Goal: Download file/media: Obtain a digital file from the website

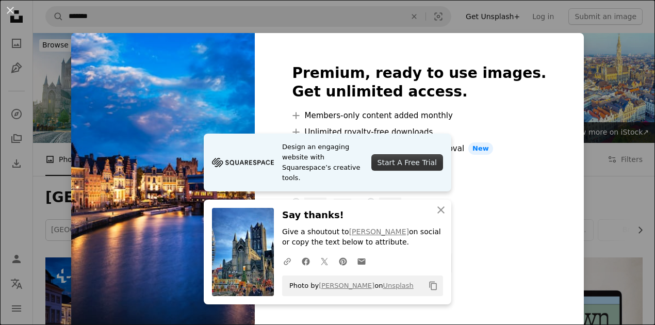
scroll to position [206, 0]
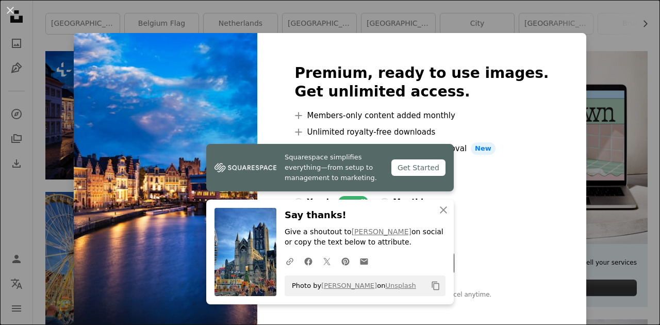
click at [609, 39] on div "An X shape Premium, ready to use images. Get unlimited access. A plus sign Memb…" at bounding box center [330, 162] width 660 height 325
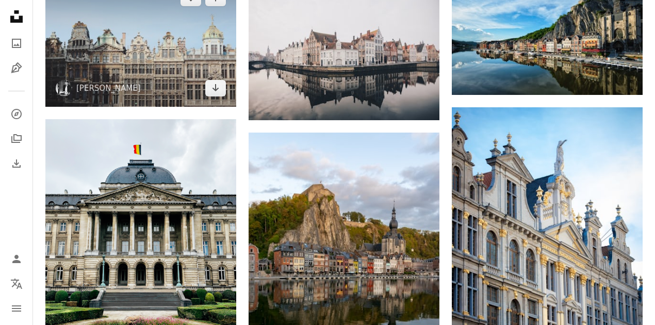
scroll to position [619, 0]
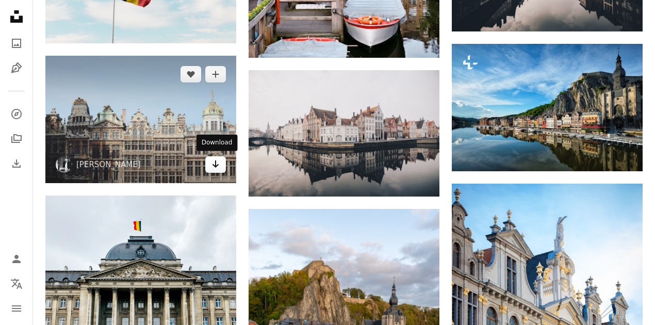
click at [214, 162] on icon "Arrow pointing down" at bounding box center [215, 164] width 8 height 12
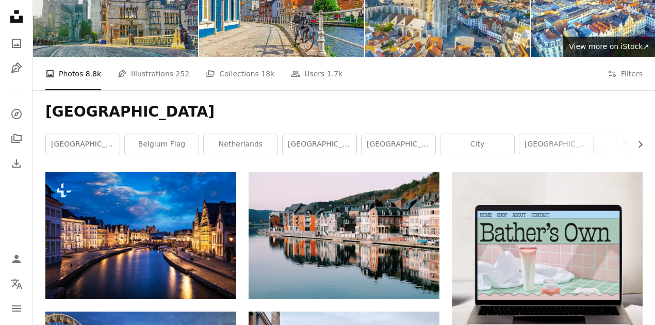
scroll to position [0, 0]
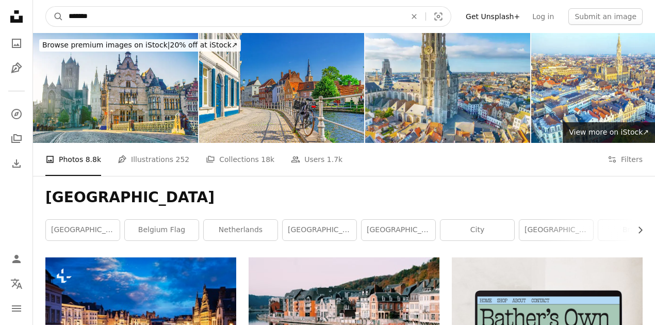
click at [114, 11] on input "*******" at bounding box center [232, 17] width 339 height 20
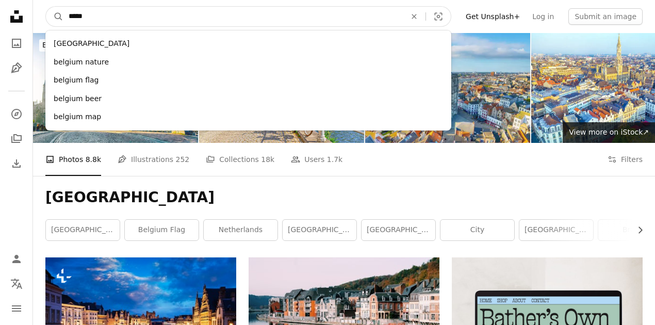
type input "******"
click button "A magnifying glass" at bounding box center [55, 17] width 18 height 20
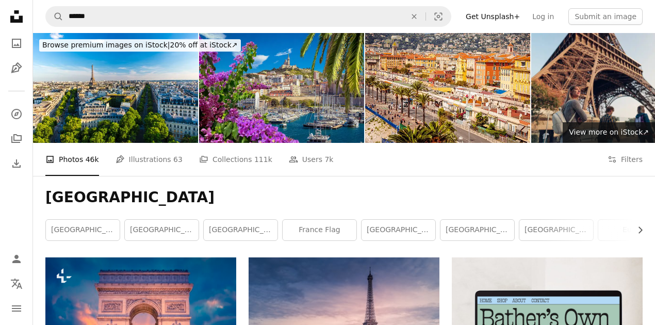
scroll to position [172, 0]
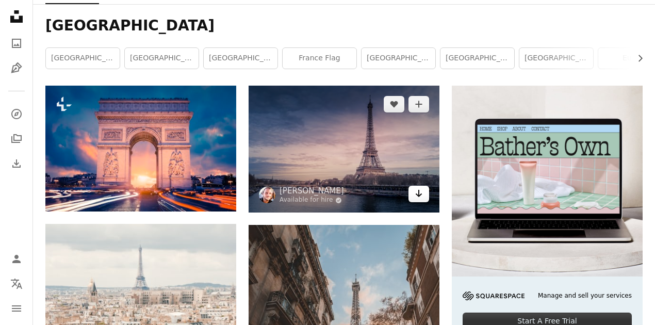
click at [418, 193] on icon "Arrow pointing down" at bounding box center [418, 193] width 8 height 12
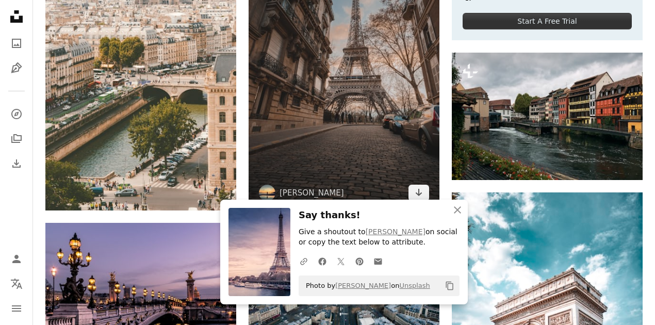
scroll to position [481, 0]
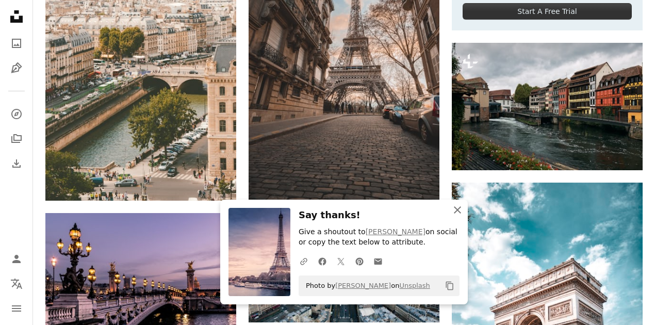
click at [455, 211] on icon "button" at bounding box center [457, 209] width 7 height 7
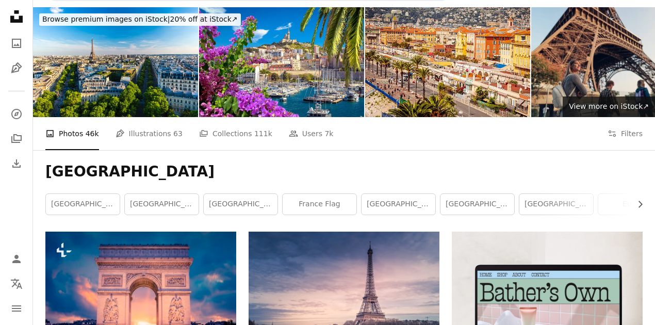
scroll to position [0, 0]
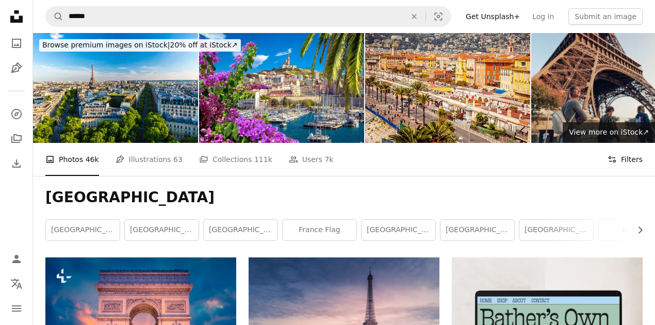
click at [628, 159] on button "Filters Filters" at bounding box center [624, 159] width 35 height 33
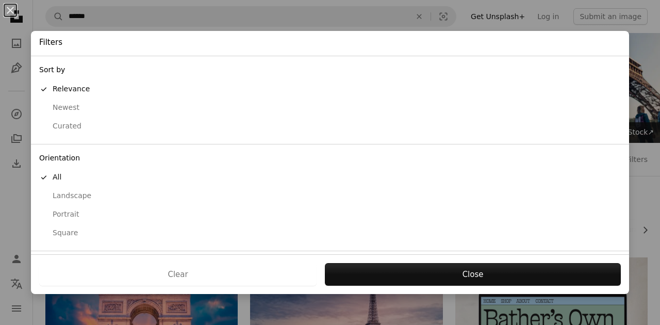
click at [82, 195] on div "Landscape" at bounding box center [329, 196] width 581 height 10
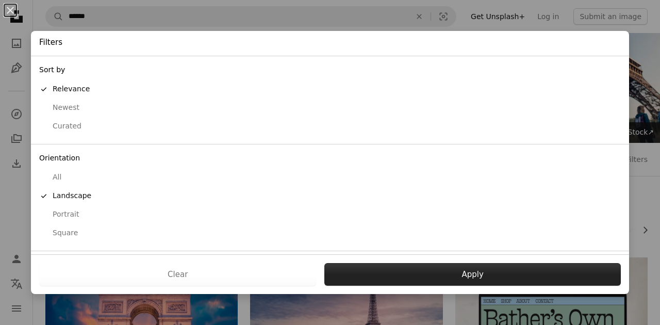
click at [474, 276] on button "Apply" at bounding box center [472, 274] width 296 height 23
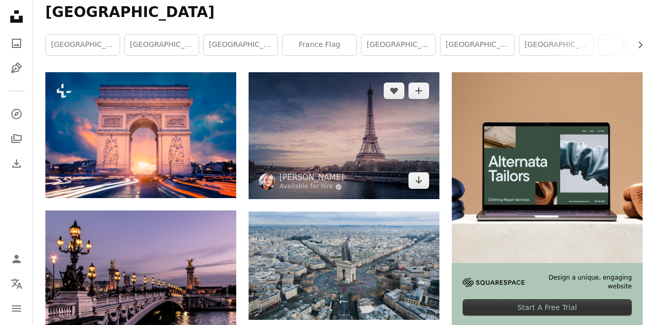
scroll to position [275, 0]
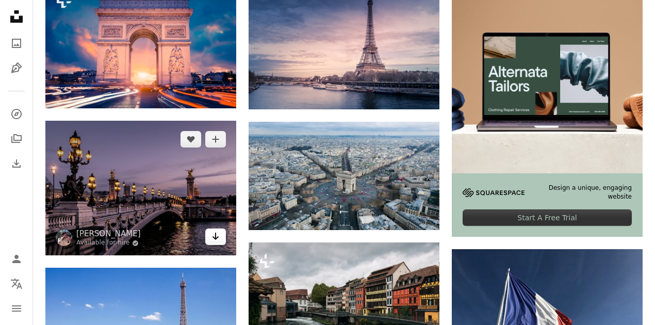
click at [220, 239] on link "Arrow pointing down" at bounding box center [215, 236] width 21 height 16
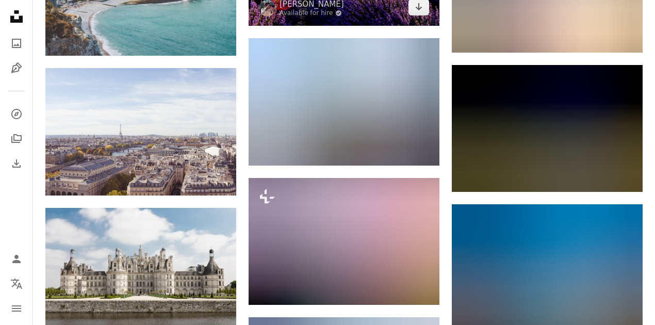
scroll to position [722, 0]
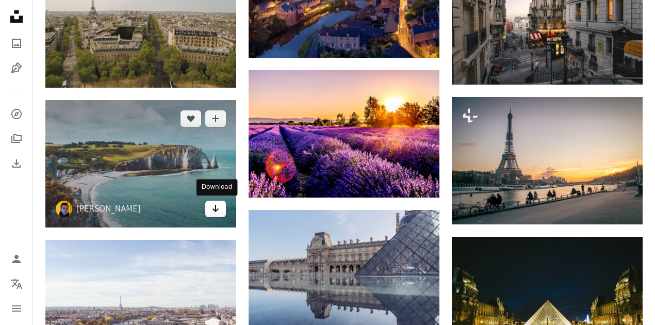
click at [215, 208] on icon "Download" at bounding box center [215, 208] width 7 height 7
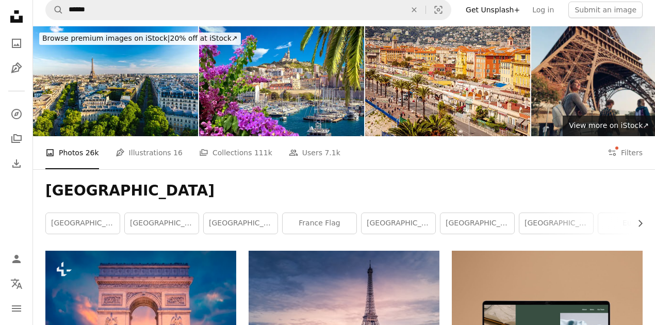
scroll to position [0, 0]
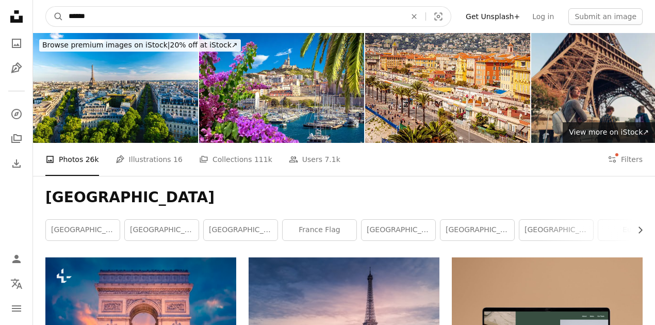
click at [105, 15] on input "******" at bounding box center [232, 17] width 339 height 20
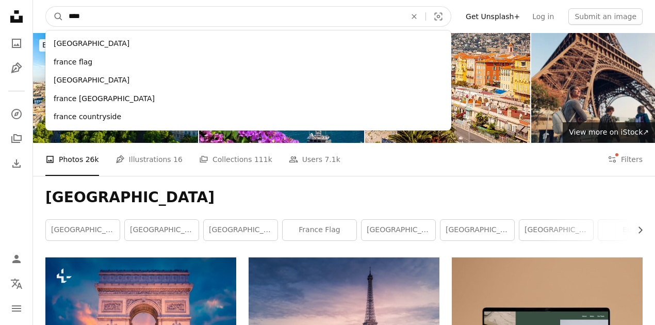
type input "*****"
click button "A magnifying glass" at bounding box center [55, 17] width 18 height 20
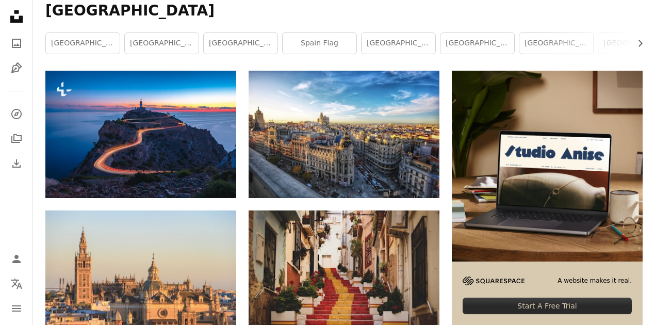
scroll to position [206, 0]
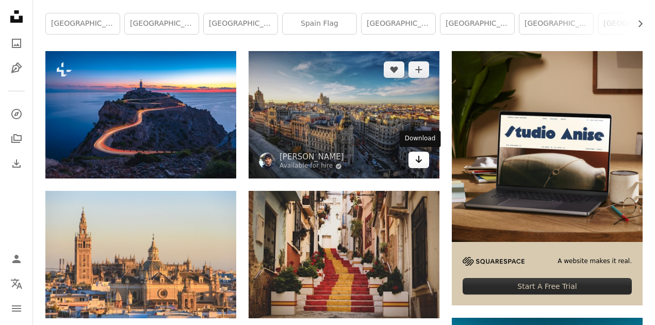
click at [421, 160] on icon "Arrow pointing down" at bounding box center [418, 159] width 8 height 12
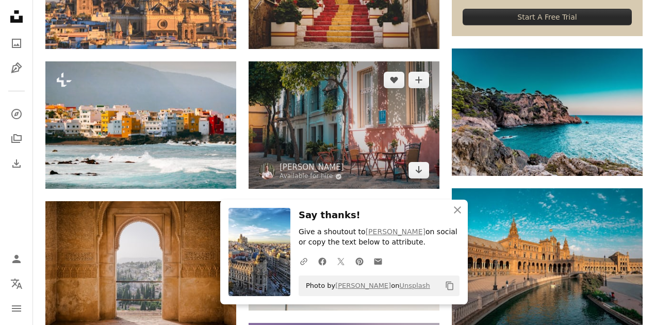
scroll to position [481, 0]
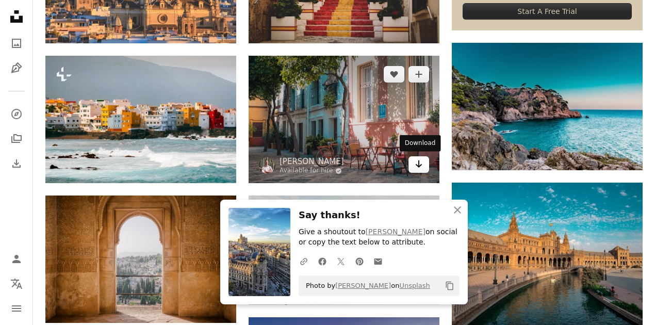
click at [418, 165] on icon "Download" at bounding box center [418, 163] width 7 height 7
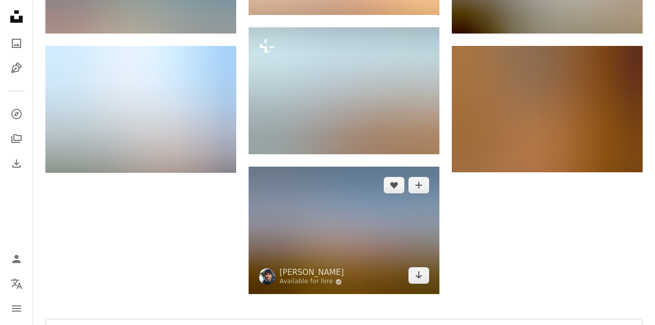
scroll to position [962, 0]
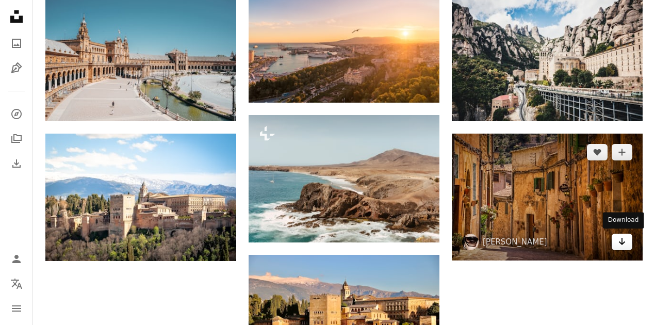
click at [622, 241] on icon "Arrow pointing down" at bounding box center [622, 241] width 8 height 12
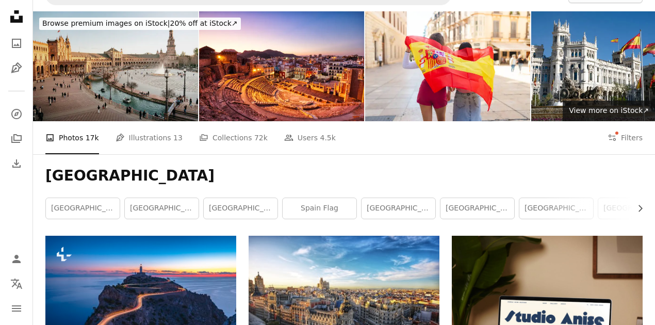
scroll to position [0, 0]
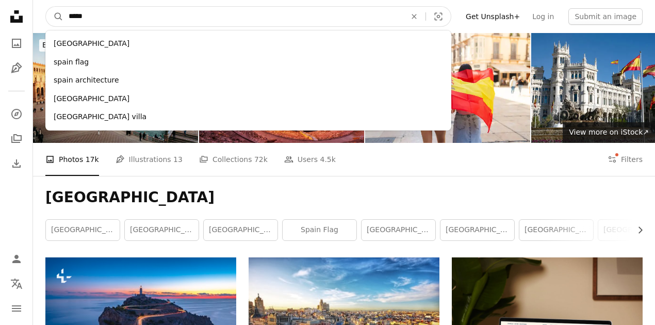
click at [114, 8] on input "*****" at bounding box center [232, 17] width 339 height 20
type input "********"
click button "A magnifying glass" at bounding box center [55, 17] width 18 height 20
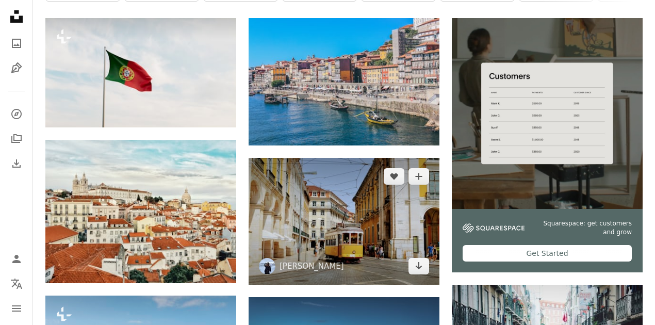
scroll to position [240, 0]
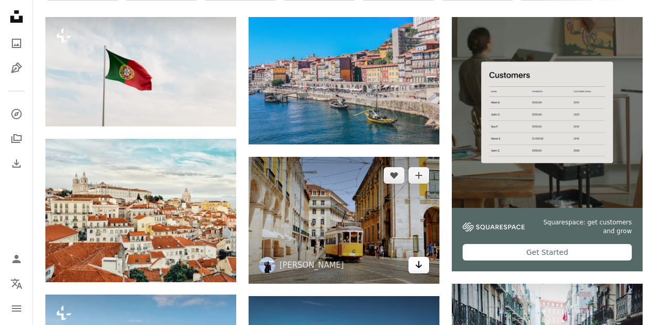
click at [418, 268] on icon "Arrow pointing down" at bounding box center [418, 264] width 8 height 12
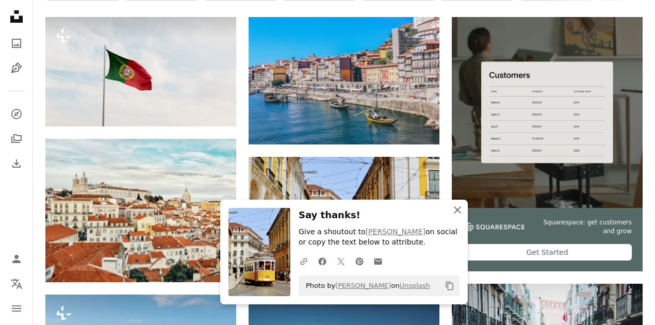
click at [460, 211] on icon "An X shape" at bounding box center [457, 210] width 12 height 12
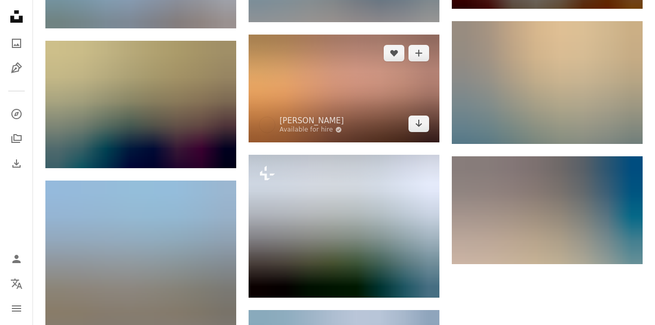
scroll to position [928, 0]
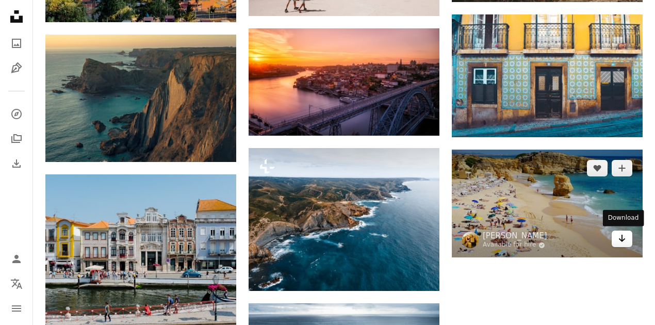
click at [622, 238] on icon "Download" at bounding box center [622, 238] width 7 height 7
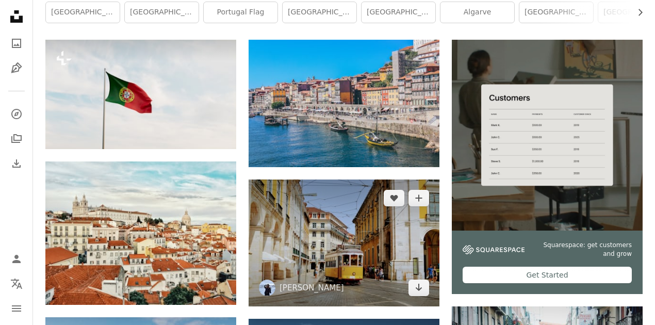
scroll to position [206, 0]
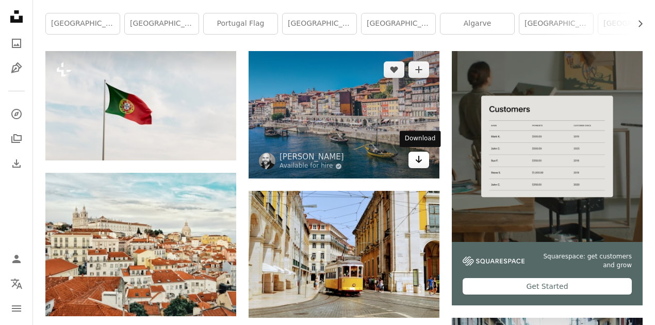
click at [419, 158] on icon "Download" at bounding box center [418, 159] width 7 height 7
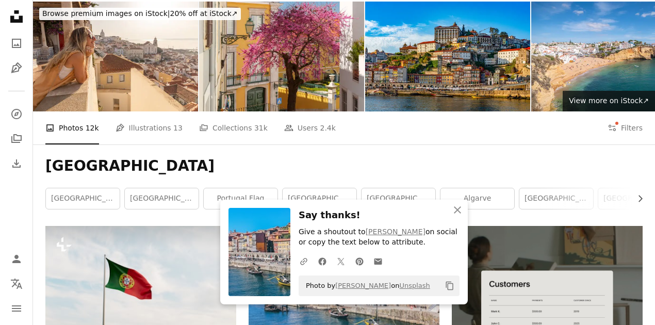
scroll to position [0, 0]
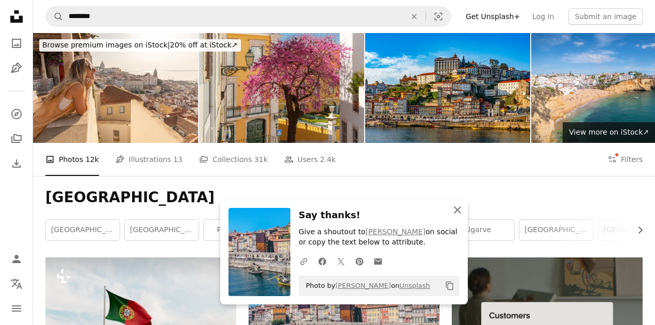
click at [451, 206] on icon "An X shape" at bounding box center [457, 210] width 12 height 12
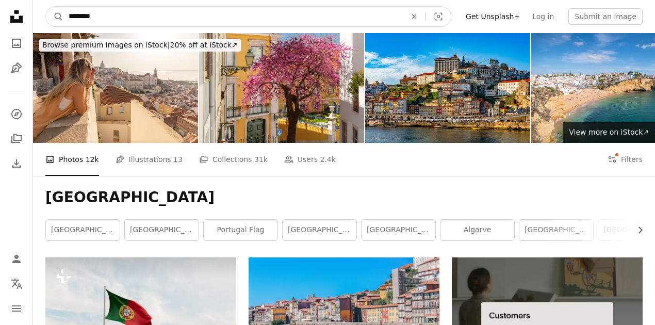
click at [118, 9] on input "********" at bounding box center [232, 17] width 339 height 20
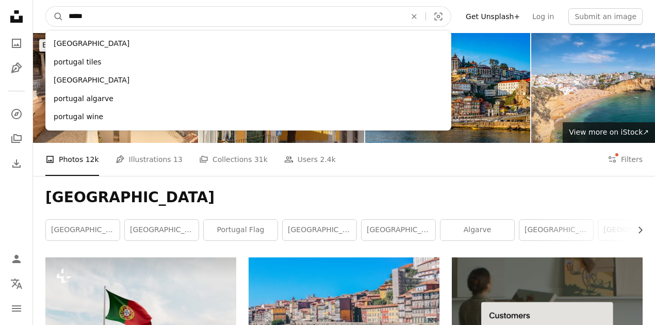
type input "******"
click button "A magnifying glass" at bounding box center [55, 17] width 18 height 20
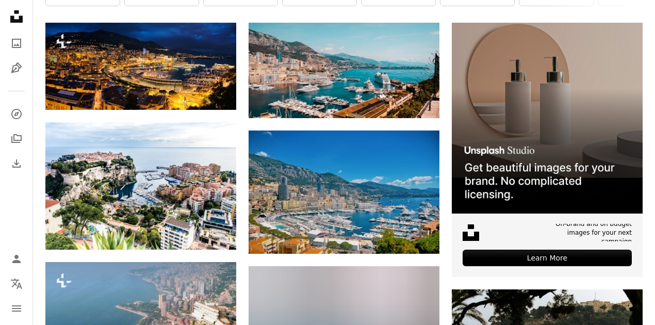
scroll to position [240, 0]
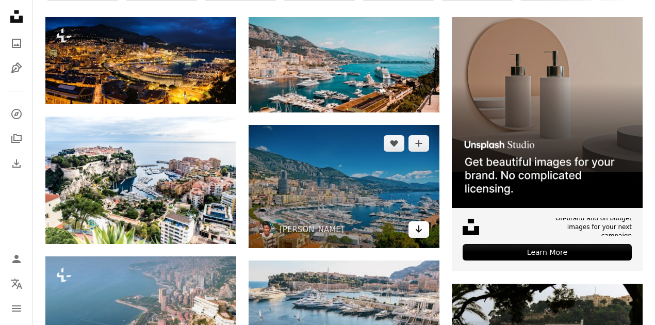
click at [421, 228] on icon "Download" at bounding box center [418, 228] width 7 height 7
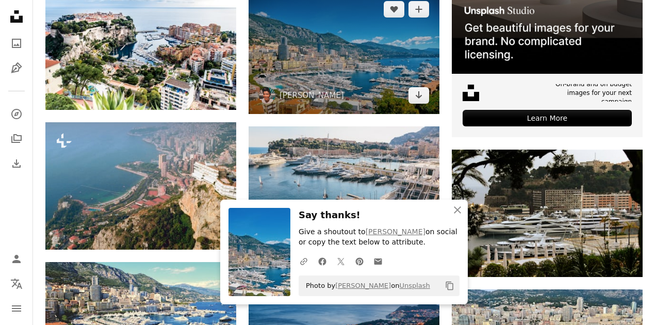
scroll to position [378, 0]
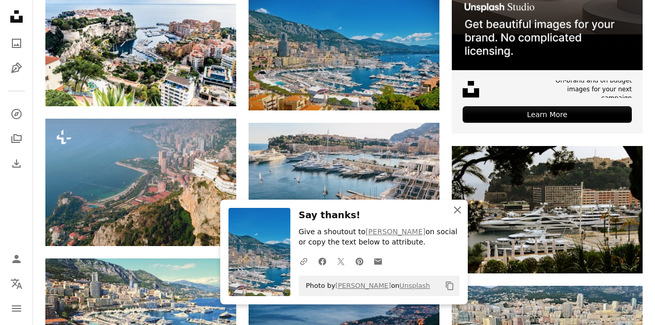
click at [459, 213] on icon "An X shape" at bounding box center [457, 210] width 12 height 12
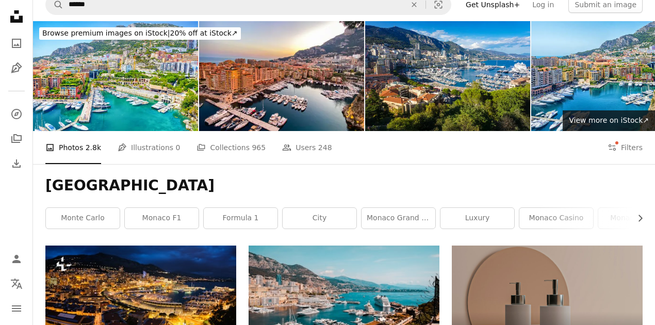
scroll to position [0, 0]
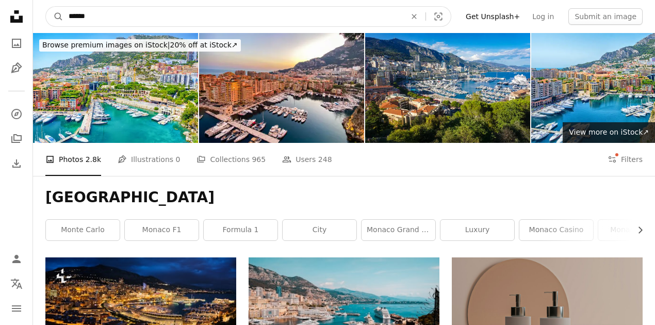
click at [92, 21] on input "******" at bounding box center [232, 17] width 339 height 20
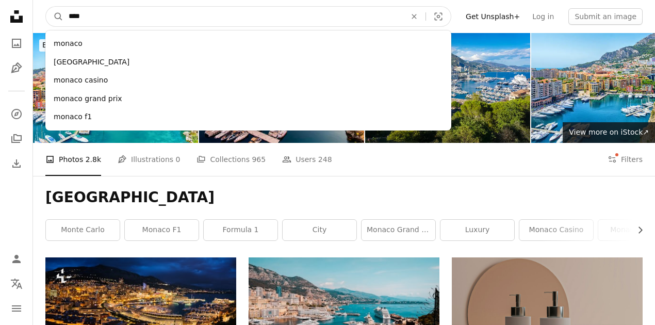
type input "*****"
click button "A magnifying glass" at bounding box center [55, 17] width 18 height 20
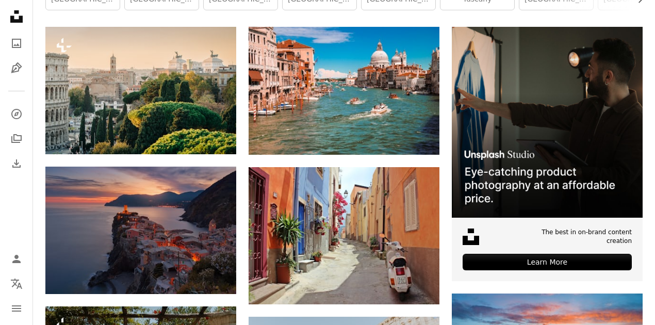
scroll to position [275, 0]
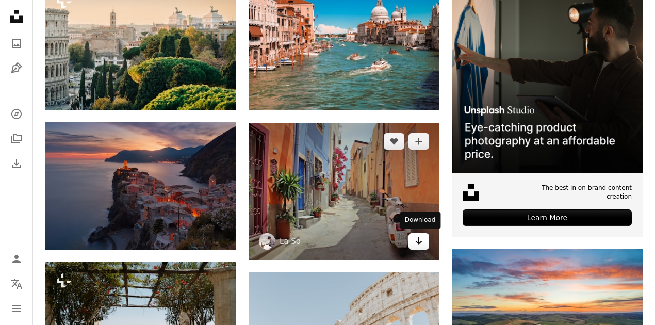
click at [420, 242] on icon "Download" at bounding box center [418, 240] width 7 height 7
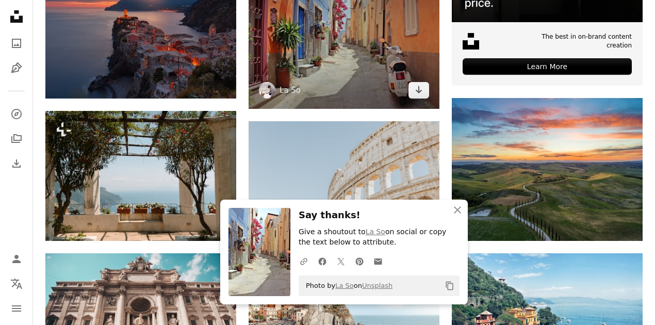
scroll to position [446, 0]
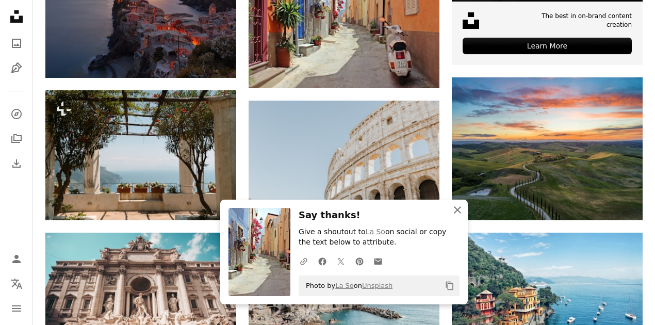
click at [457, 213] on icon "An X shape" at bounding box center [457, 210] width 12 height 12
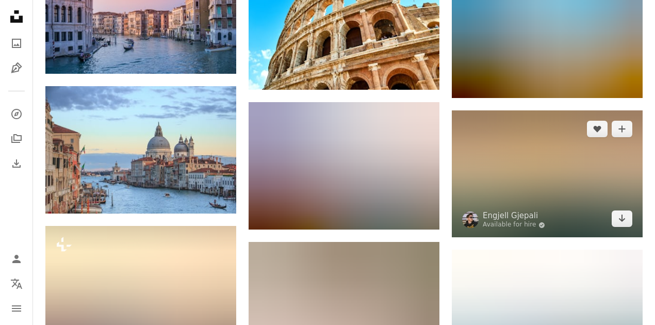
scroll to position [859, 0]
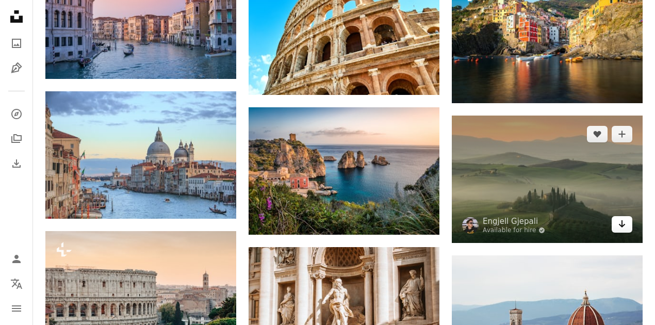
click at [624, 225] on icon "Arrow pointing down" at bounding box center [622, 224] width 8 height 12
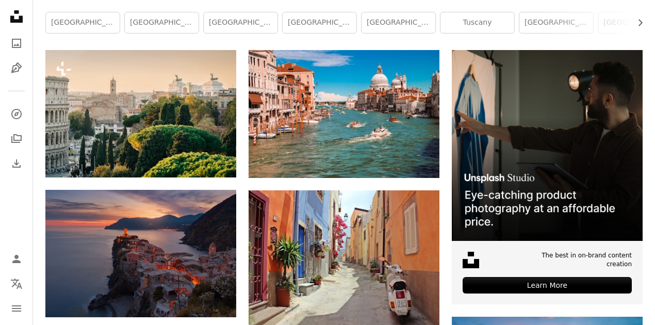
scroll to position [206, 0]
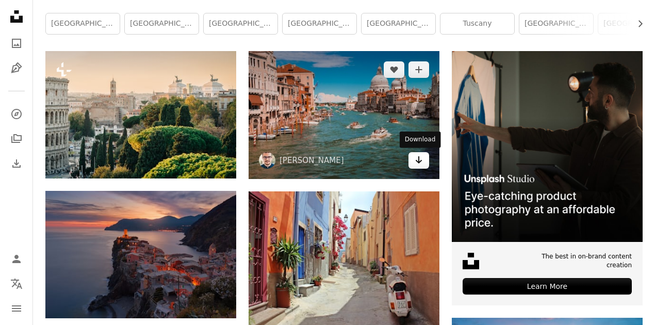
click at [421, 161] on icon "Arrow pointing down" at bounding box center [418, 160] width 8 height 12
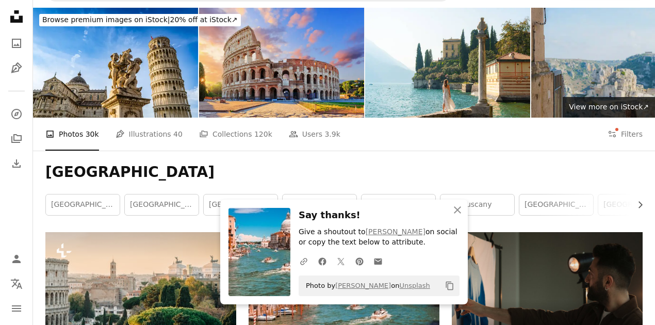
scroll to position [0, 0]
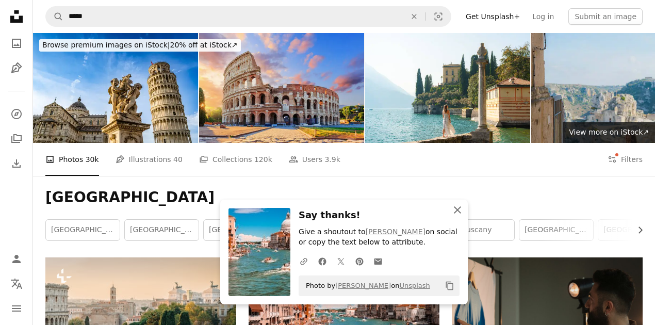
click at [453, 208] on icon "An X shape" at bounding box center [457, 210] width 12 height 12
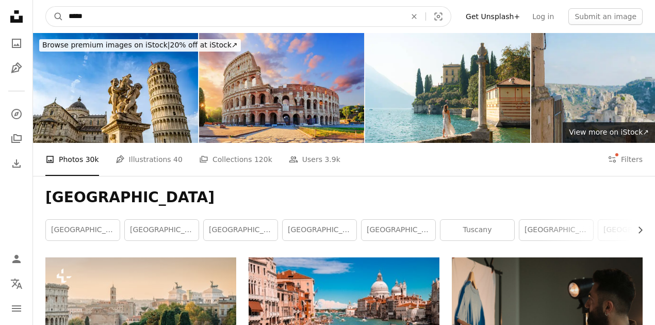
click at [122, 16] on input "*****" at bounding box center [232, 17] width 339 height 20
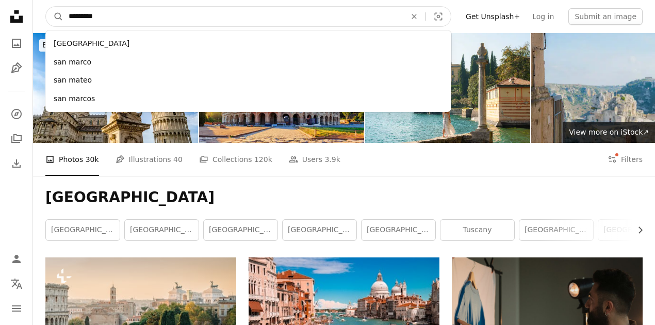
type input "**********"
click button "A magnifying glass" at bounding box center [55, 17] width 18 height 20
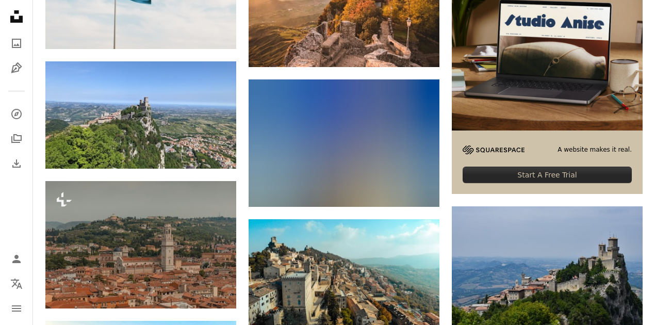
scroll to position [378, 0]
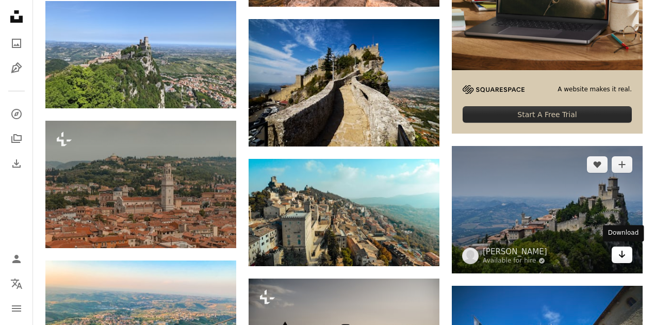
click at [623, 255] on icon "Arrow pointing down" at bounding box center [622, 254] width 8 height 12
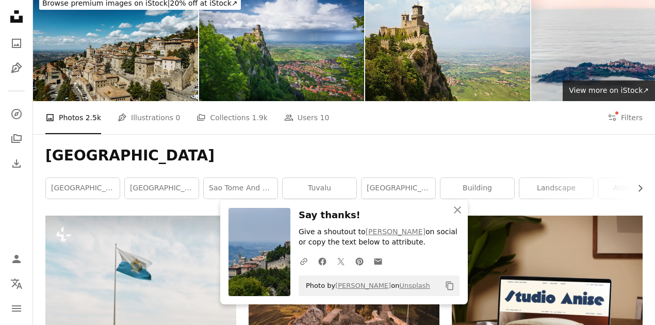
scroll to position [0, 0]
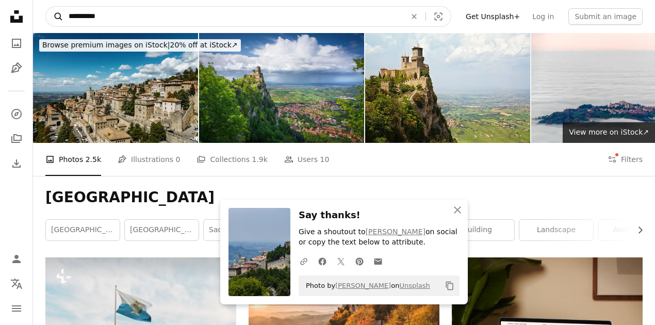
drag, startPoint x: 28, startPoint y: 18, endPoint x: 48, endPoint y: 17, distance: 20.1
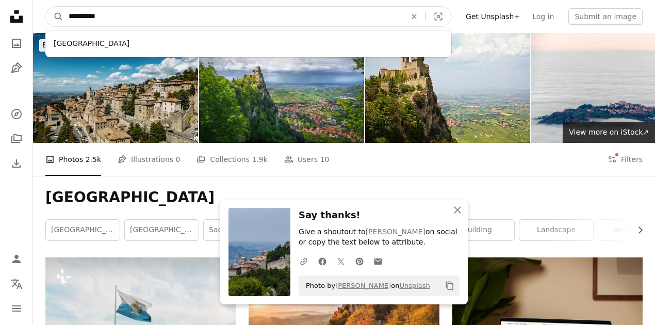
type input "**********"
click button "A magnifying glass" at bounding box center [55, 17] width 18 height 20
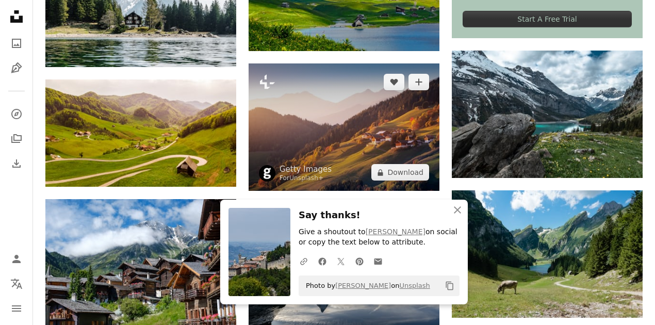
scroll to position [481, 0]
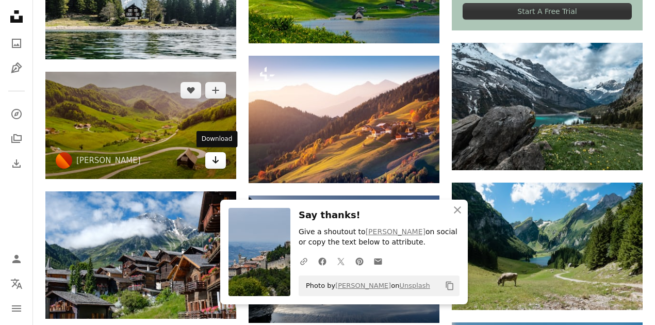
click at [219, 158] on icon "Arrow pointing down" at bounding box center [215, 160] width 8 height 12
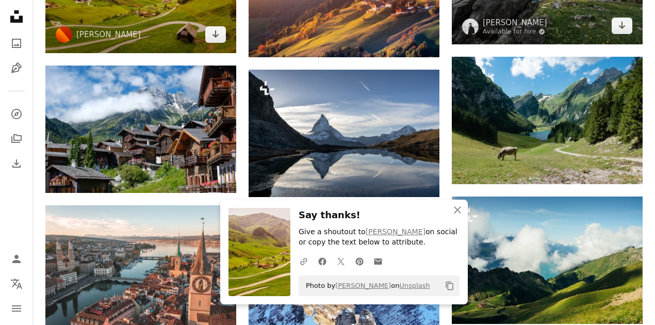
scroll to position [619, 0]
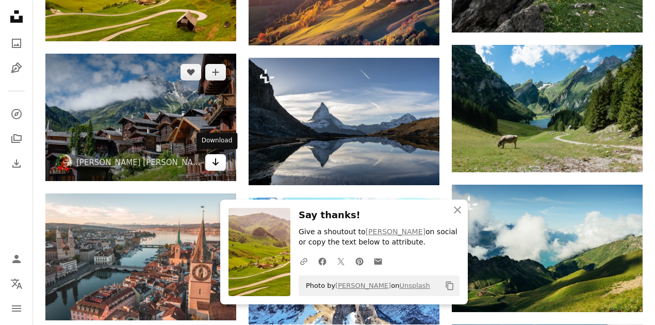
click at [217, 163] on icon "Download" at bounding box center [215, 161] width 7 height 7
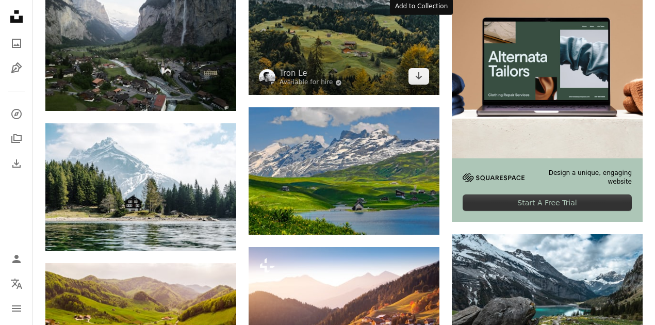
scroll to position [309, 0]
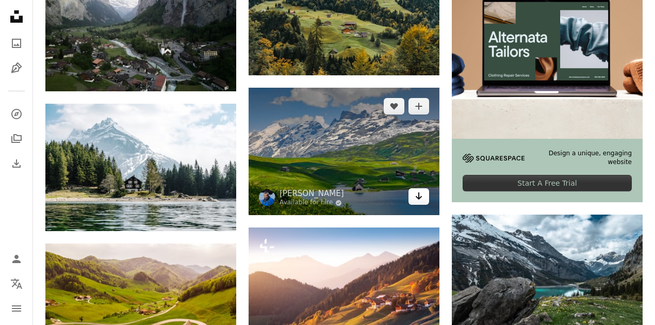
click at [420, 196] on icon "Arrow pointing down" at bounding box center [418, 196] width 8 height 12
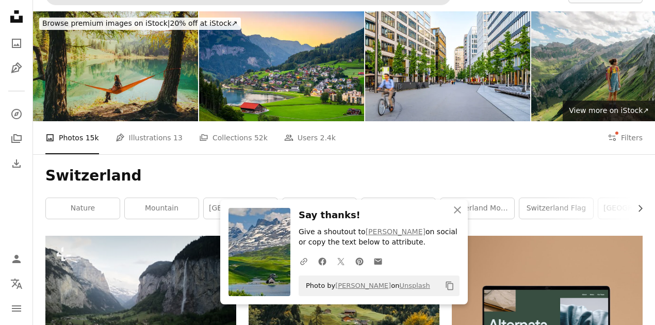
scroll to position [0, 0]
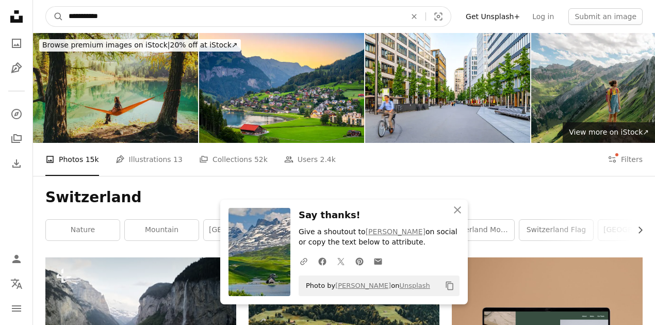
click at [97, 15] on input "**********" at bounding box center [232, 17] width 339 height 20
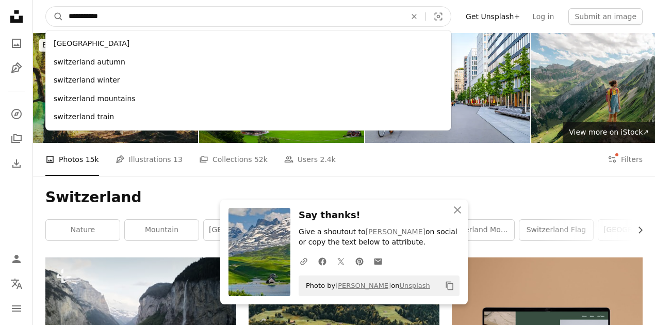
click at [97, 15] on input "**********" at bounding box center [232, 17] width 339 height 20
type input "*"
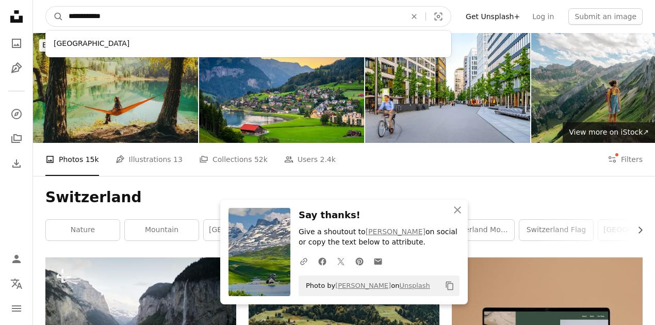
type input "**********"
click button "A magnifying glass" at bounding box center [55, 17] width 18 height 20
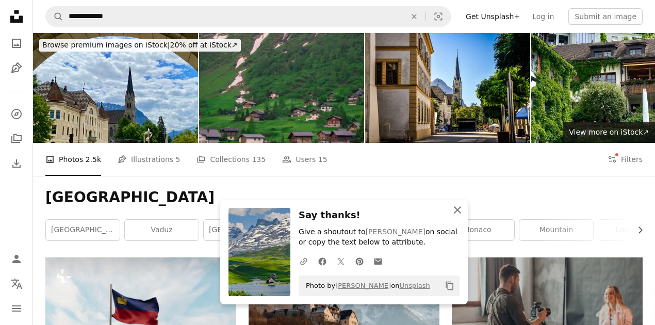
click at [458, 209] on icon "button" at bounding box center [457, 209] width 7 height 7
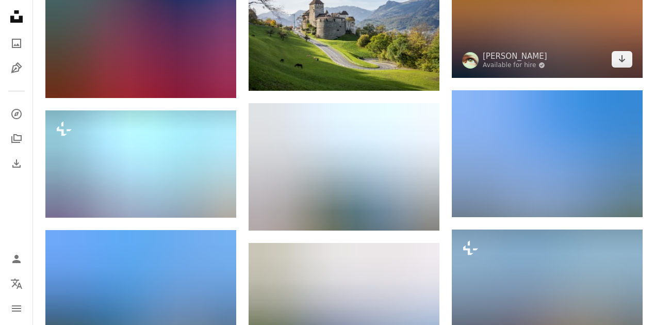
scroll to position [515, 0]
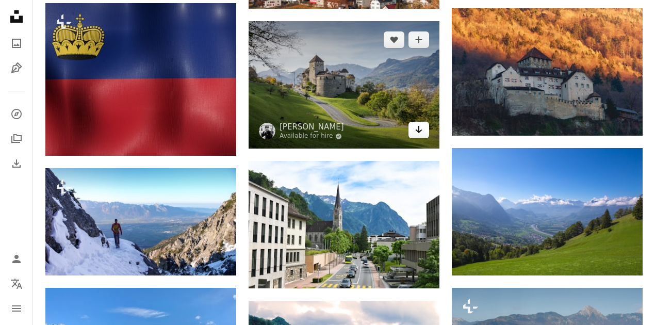
click at [424, 129] on link "Arrow pointing down" at bounding box center [418, 130] width 21 height 16
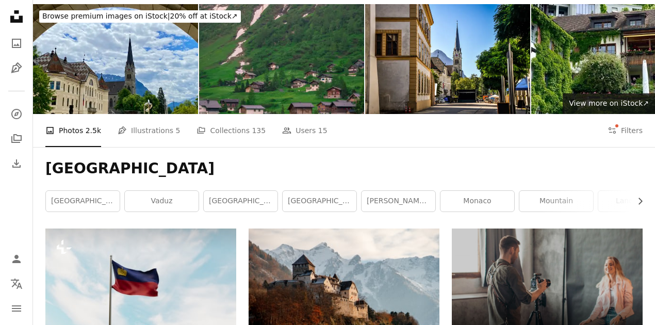
scroll to position [0, 0]
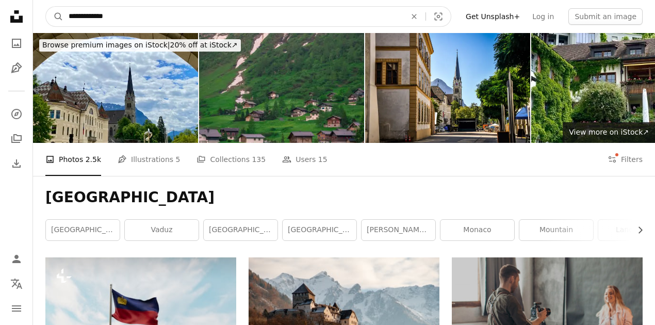
click at [106, 19] on input "**********" at bounding box center [232, 17] width 339 height 20
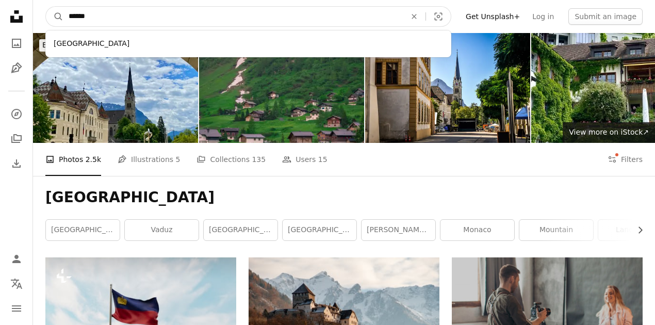
type input "*******"
click button "A magnifying glass" at bounding box center [55, 17] width 18 height 20
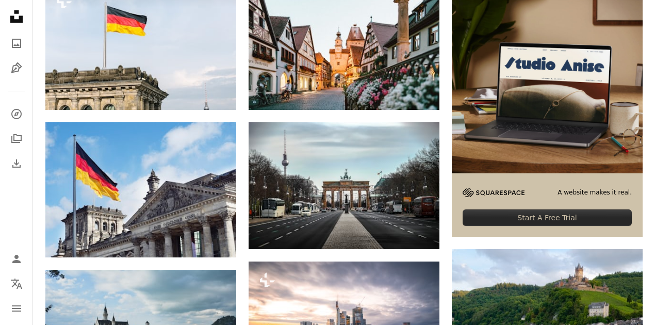
scroll to position [137, 0]
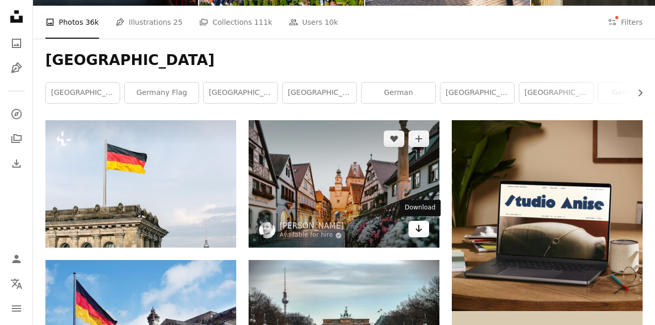
click at [416, 226] on icon "Arrow pointing down" at bounding box center [418, 228] width 8 height 12
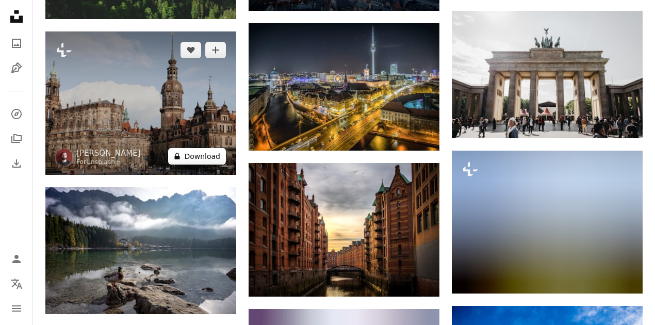
scroll to position [687, 0]
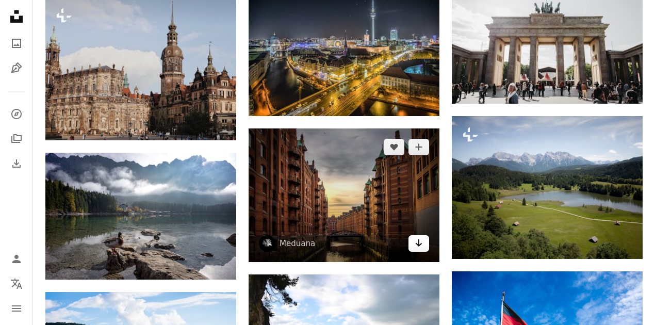
click at [418, 243] on icon "Download" at bounding box center [418, 242] width 7 height 7
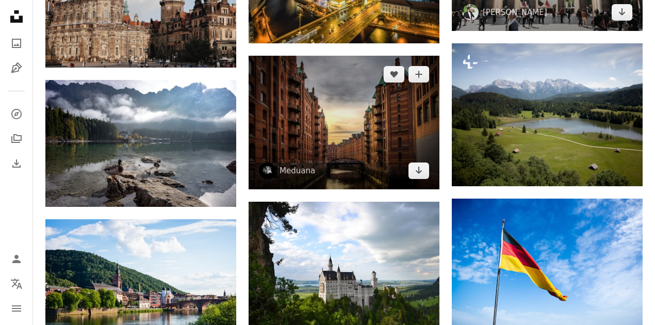
scroll to position [825, 0]
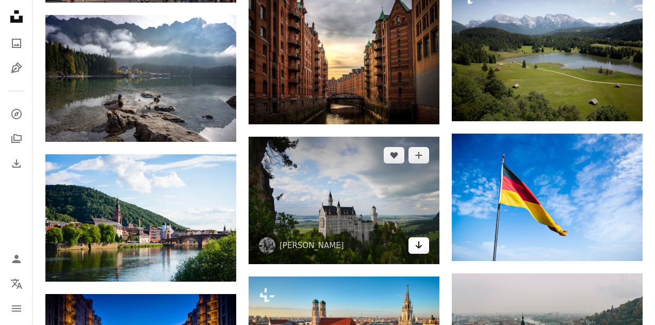
click at [418, 245] on icon "Download" at bounding box center [418, 244] width 7 height 7
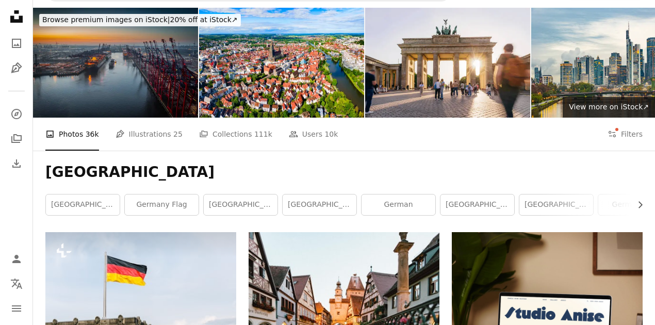
scroll to position [0, 0]
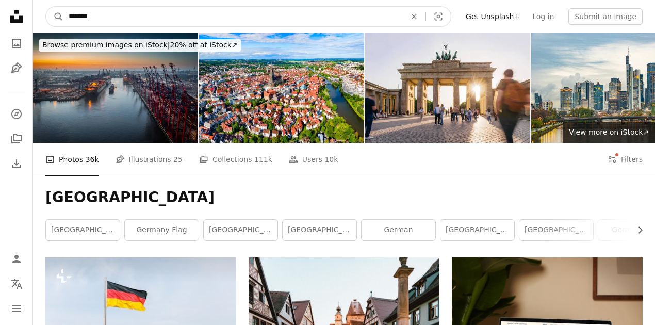
click at [123, 12] on input "*******" at bounding box center [232, 17] width 339 height 20
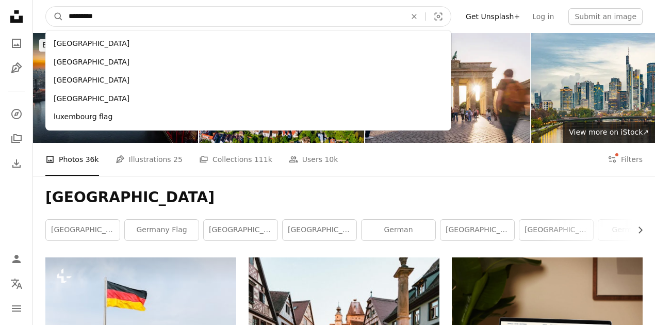
type input "**********"
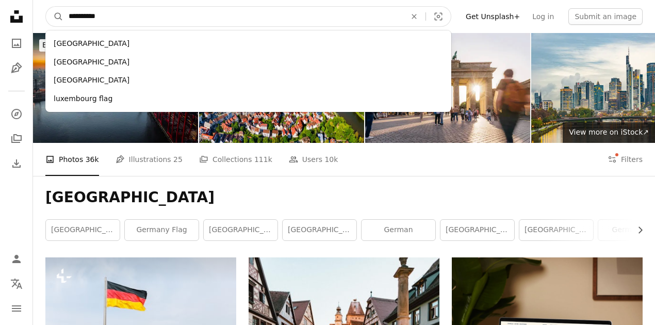
click button "A magnifying glass" at bounding box center [55, 17] width 18 height 20
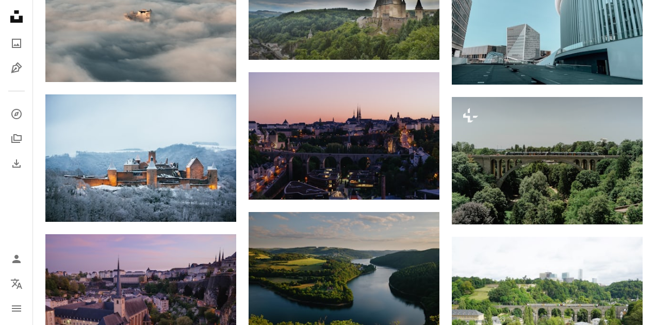
scroll to position [584, 0]
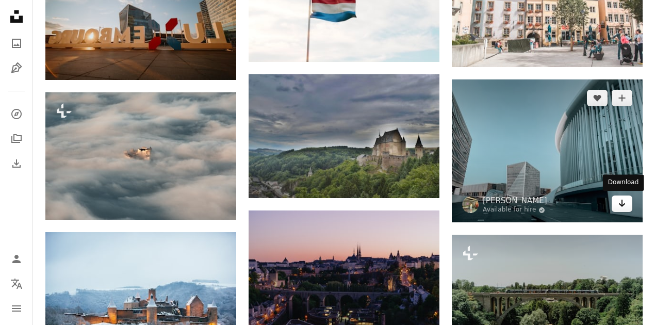
click at [624, 204] on icon "Download" at bounding box center [622, 202] width 7 height 7
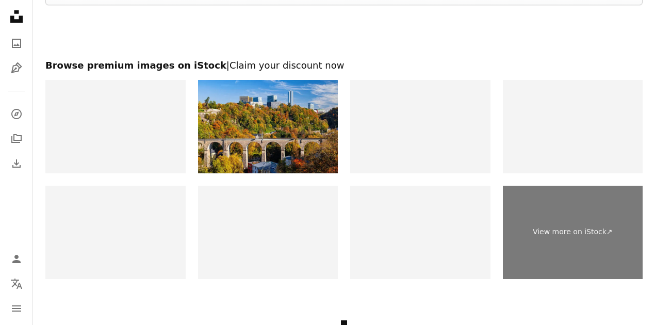
scroll to position [1134, 0]
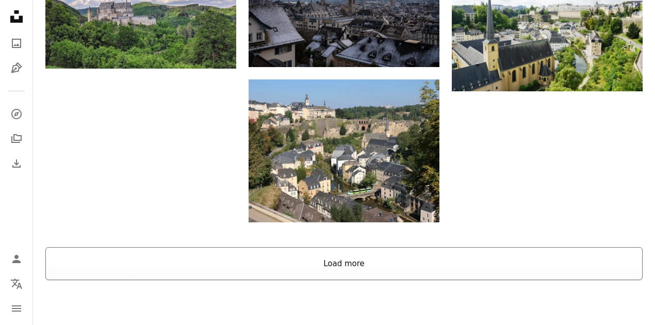
click at [395, 263] on button "Load more" at bounding box center [343, 263] width 597 height 33
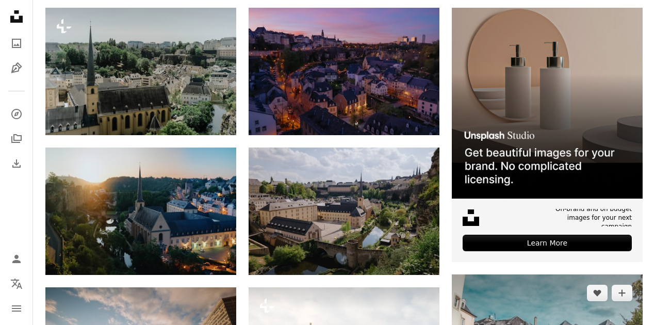
scroll to position [240, 0]
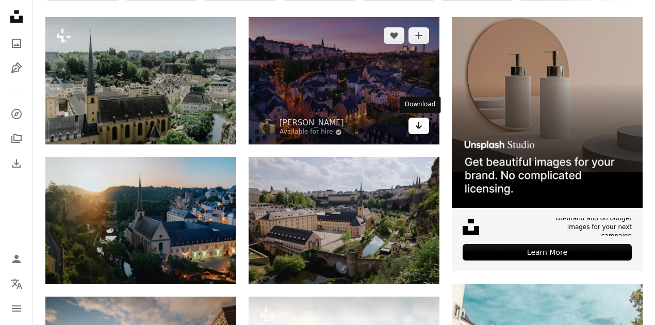
click at [420, 127] on icon "Download" at bounding box center [418, 125] width 7 height 7
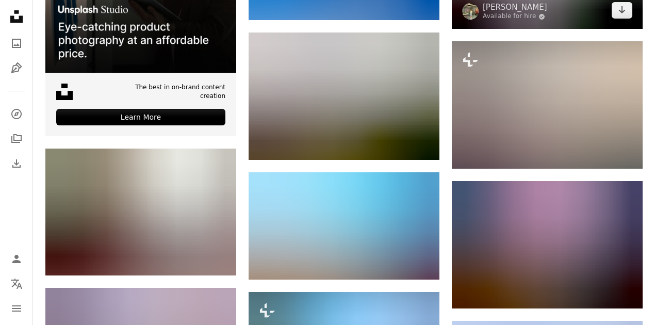
scroll to position [1649, 0]
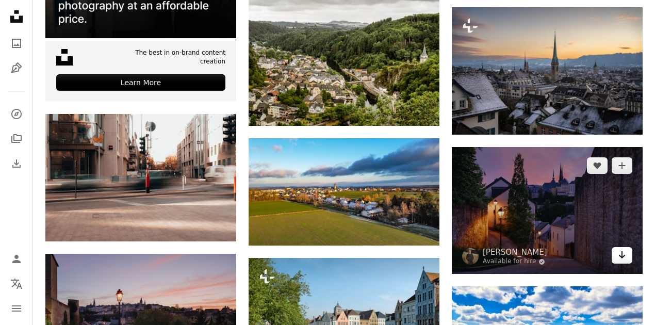
click at [625, 258] on icon "Arrow pointing down" at bounding box center [622, 254] width 8 height 12
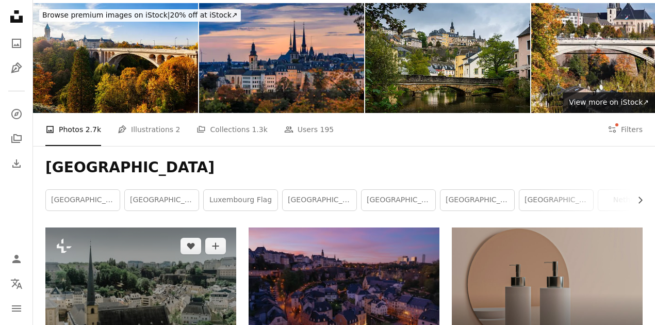
scroll to position [0, 0]
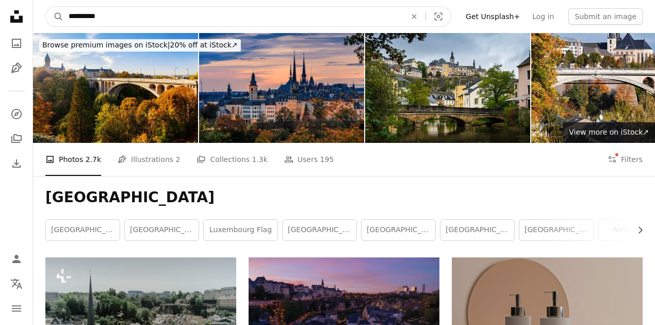
click at [132, 16] on input "**********" at bounding box center [232, 17] width 339 height 20
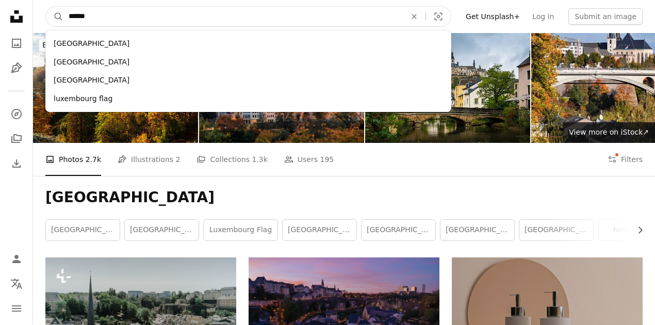
type input "*******"
click button "A magnifying glass" at bounding box center [55, 17] width 18 height 20
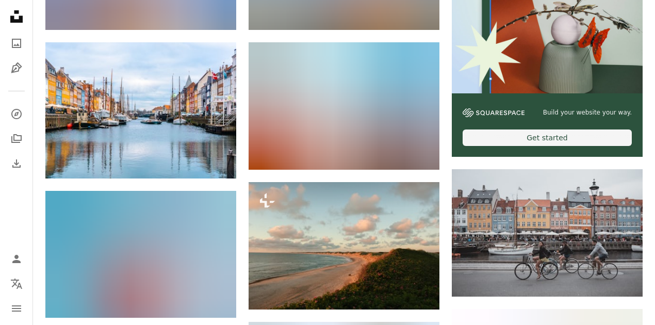
scroll to position [343, 0]
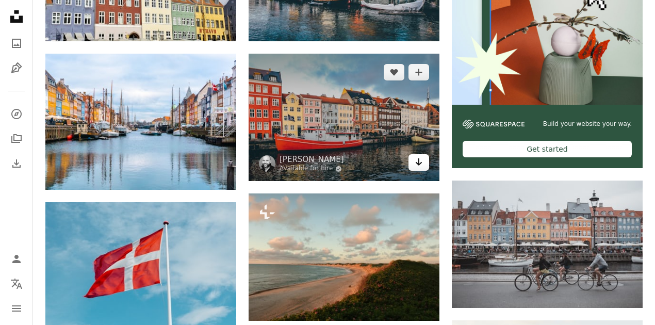
click at [420, 161] on icon "Arrow pointing down" at bounding box center [418, 162] width 8 height 12
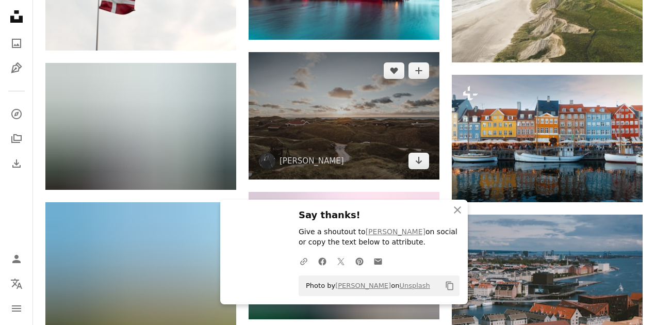
scroll to position [756, 0]
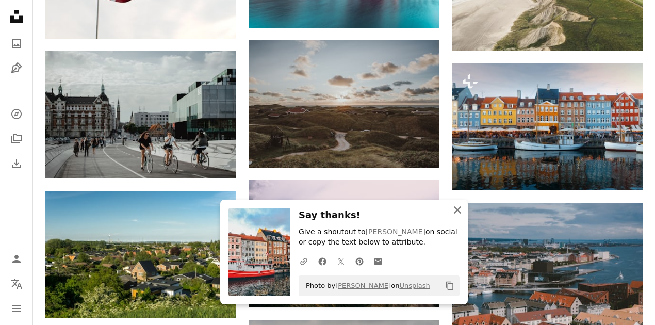
click at [461, 215] on icon "An X shape" at bounding box center [457, 210] width 12 height 12
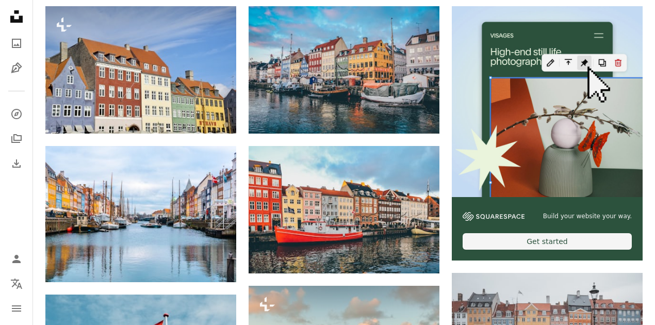
scroll to position [206, 0]
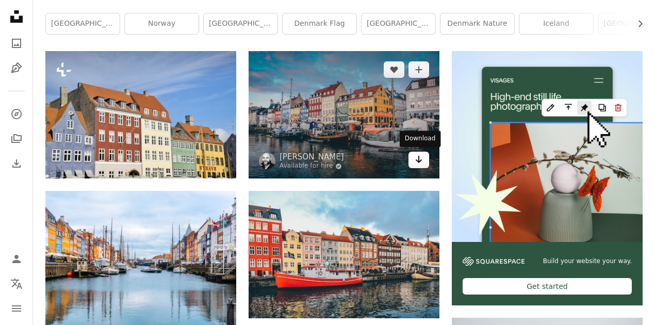
click at [423, 161] on link "Arrow pointing down" at bounding box center [418, 160] width 21 height 16
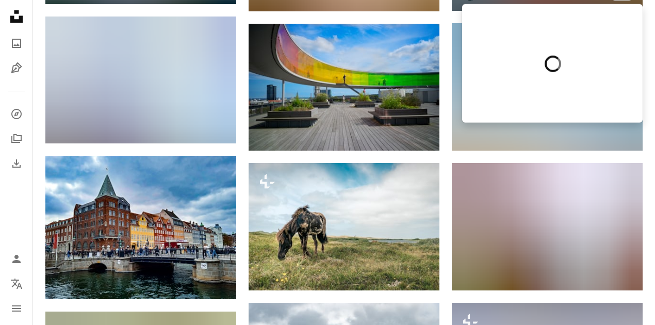
scroll to position [1753, 0]
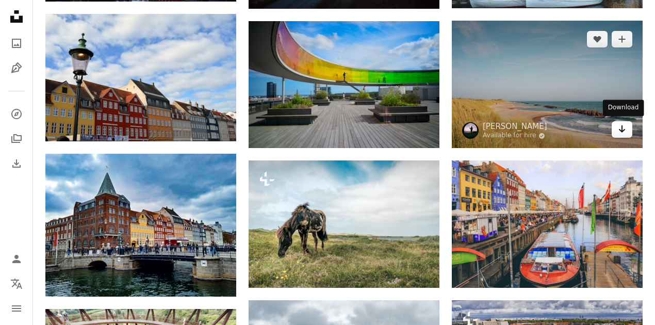
click at [619, 127] on icon "Arrow pointing down" at bounding box center [622, 129] width 8 height 12
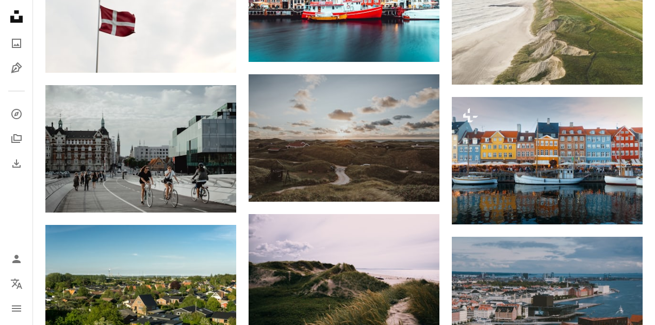
scroll to position [790, 0]
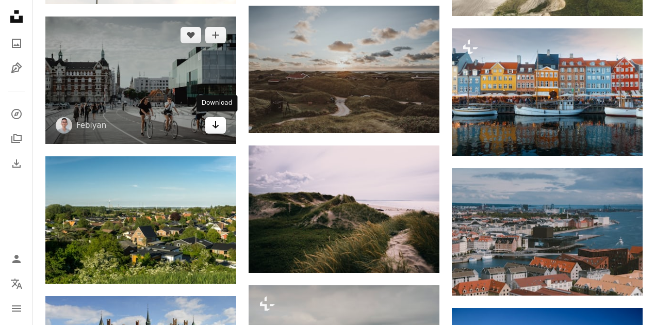
click at [215, 126] on icon "Download" at bounding box center [215, 124] width 7 height 7
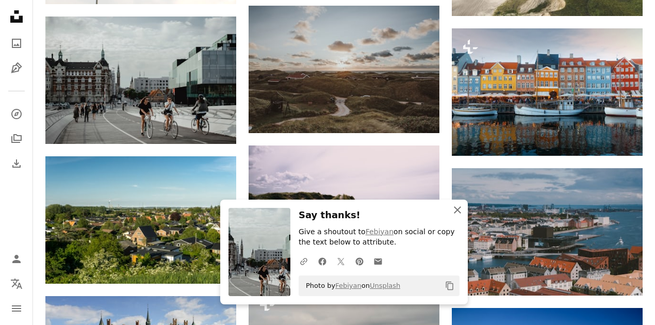
click at [458, 209] on icon "button" at bounding box center [457, 209] width 7 height 7
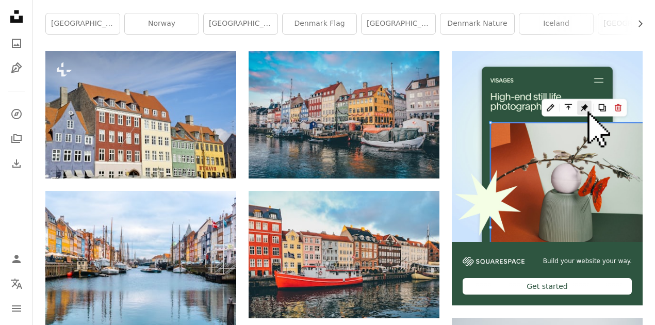
scroll to position [0, 0]
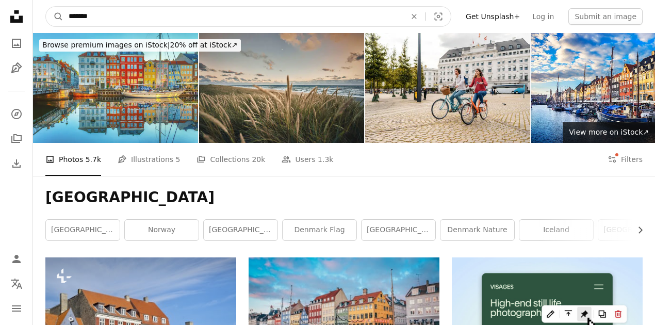
click at [99, 15] on input "*******" at bounding box center [232, 17] width 339 height 20
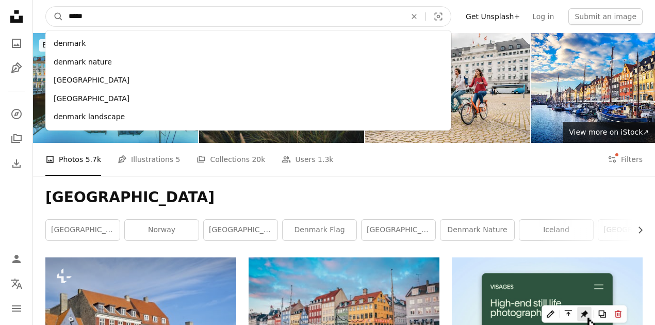
type input "******"
click button "A magnifying glass" at bounding box center [55, 17] width 18 height 20
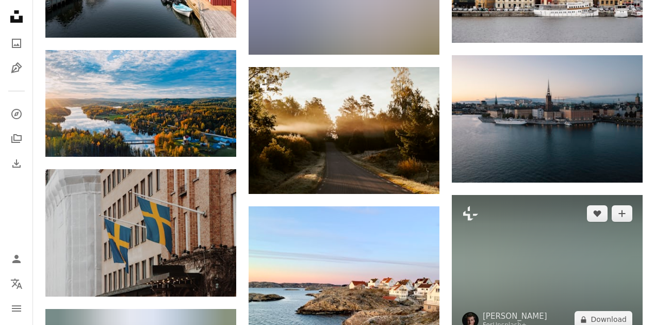
scroll to position [722, 0]
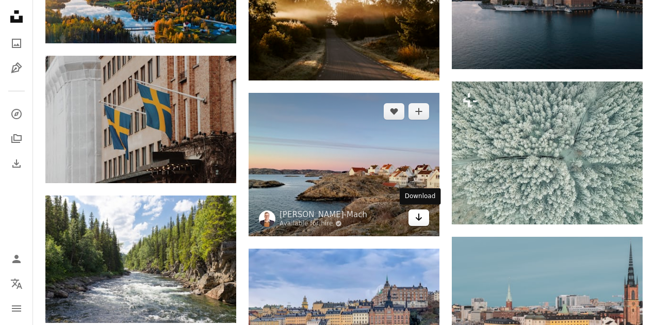
click at [420, 218] on icon "Download" at bounding box center [418, 216] width 7 height 7
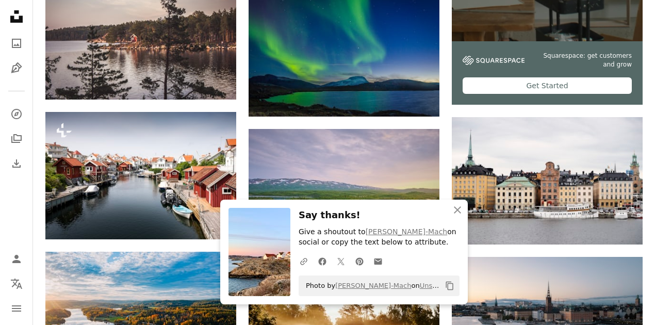
scroll to position [343, 0]
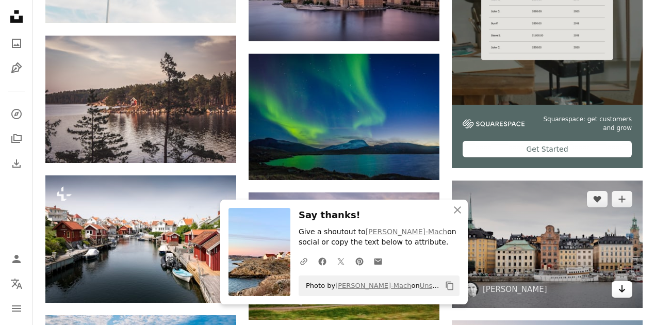
click at [625, 287] on icon "Arrow pointing down" at bounding box center [622, 288] width 8 height 12
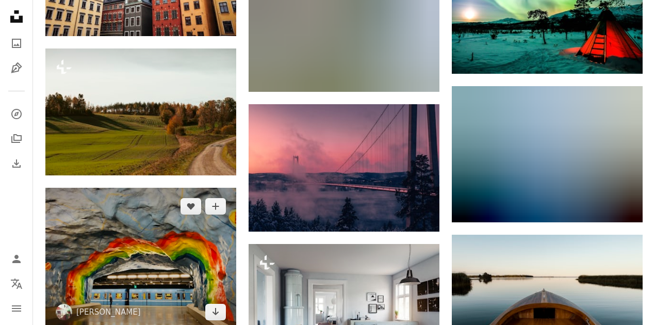
scroll to position [1753, 0]
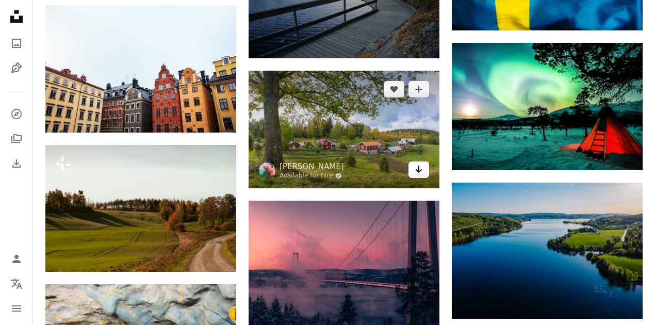
click at [420, 166] on icon "Arrow pointing down" at bounding box center [418, 169] width 8 height 12
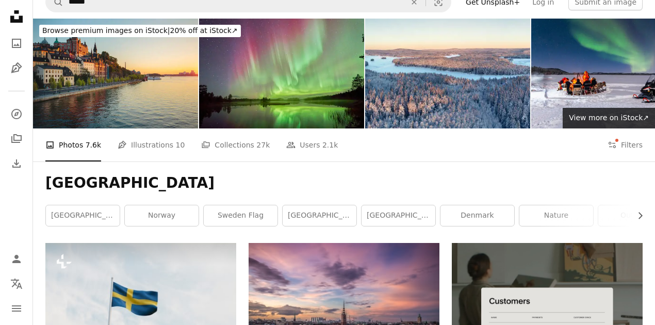
scroll to position [0, 0]
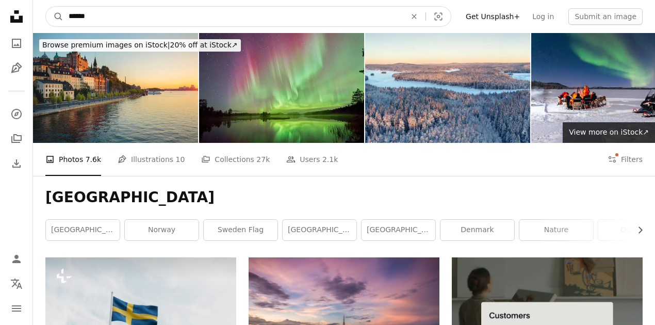
click at [111, 11] on input "******" at bounding box center [232, 17] width 339 height 20
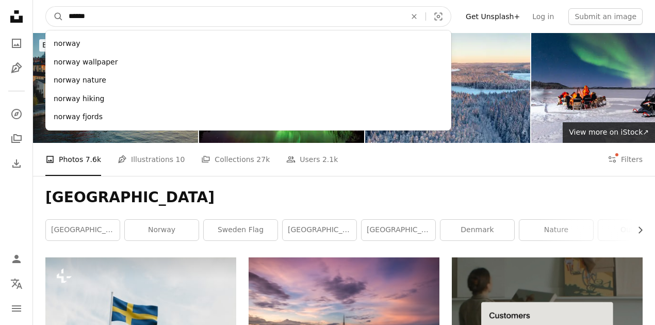
type input "******"
click at [46, 7] on button "A magnifying glass" at bounding box center [55, 17] width 18 height 20
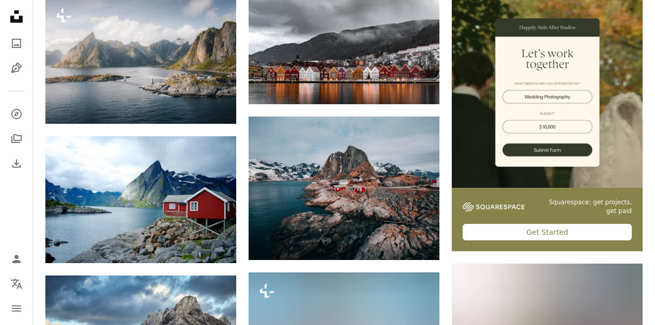
scroll to position [206, 0]
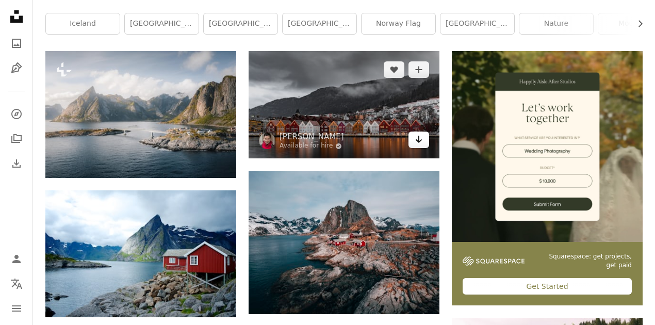
click at [420, 136] on icon "Arrow pointing down" at bounding box center [418, 139] width 8 height 12
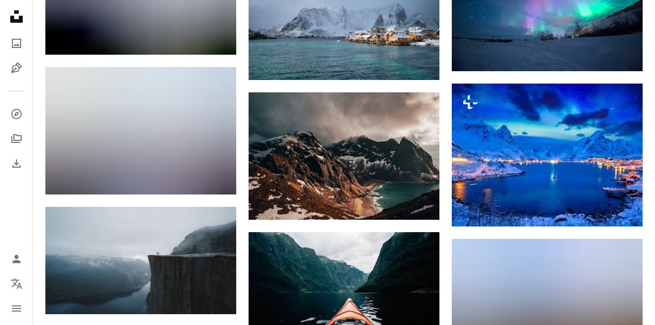
scroll to position [722, 0]
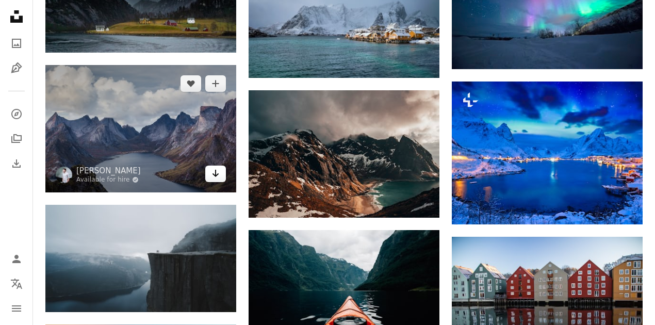
click at [216, 172] on icon "Arrow pointing down" at bounding box center [215, 173] width 8 height 12
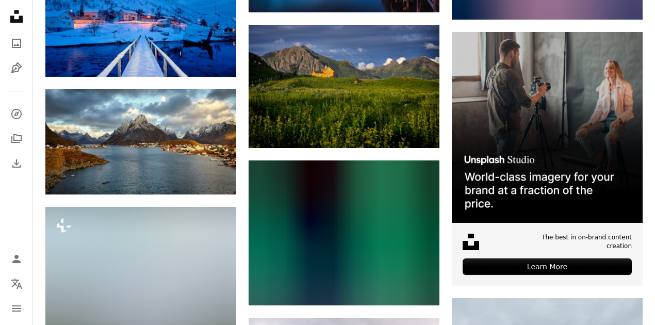
scroll to position [2371, 0]
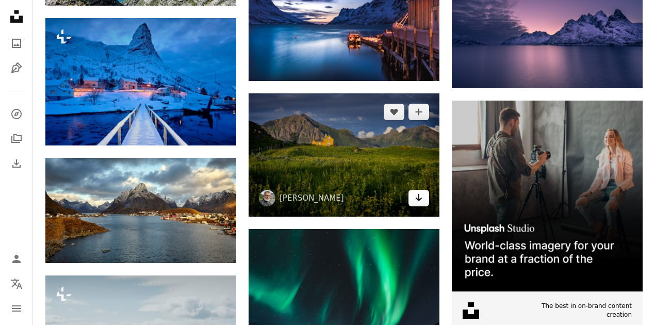
click at [415, 199] on icon "Arrow pointing down" at bounding box center [418, 197] width 8 height 12
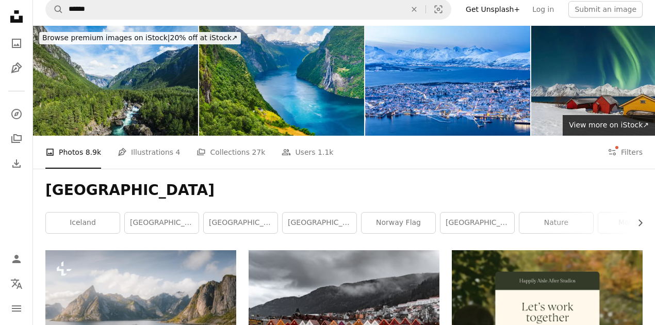
scroll to position [0, 0]
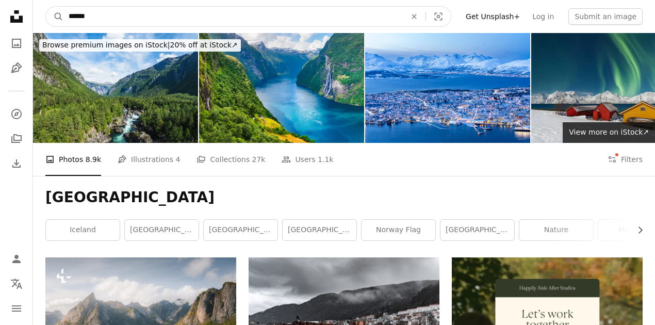
click at [111, 11] on input "******" at bounding box center [232, 17] width 339 height 20
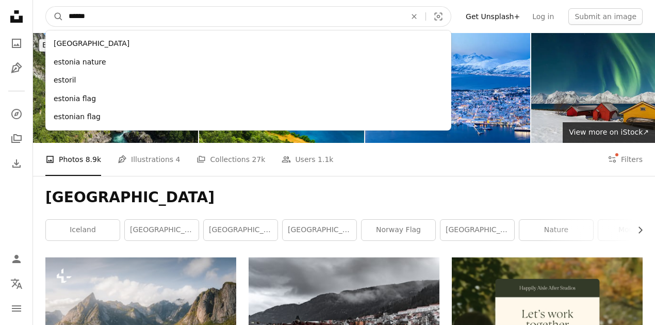
type input "*******"
click button "A magnifying glass" at bounding box center [55, 17] width 18 height 20
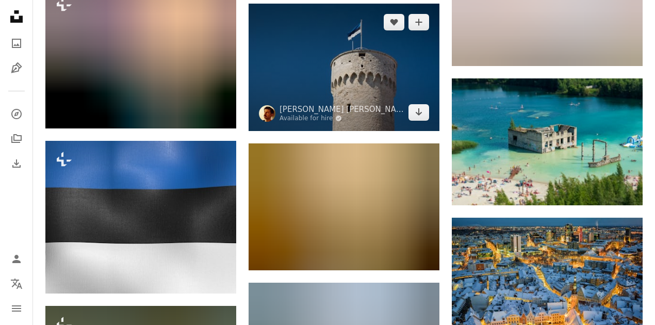
scroll to position [549, 0]
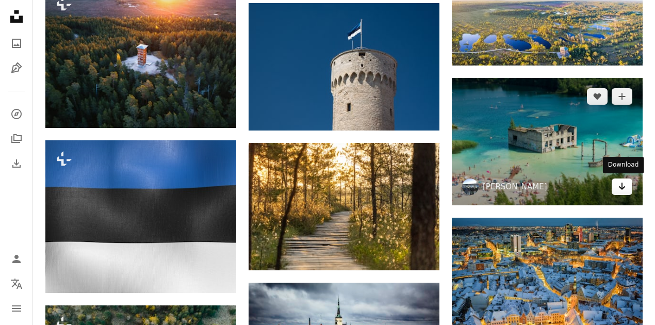
click at [620, 187] on icon "Arrow pointing down" at bounding box center [622, 186] width 8 height 12
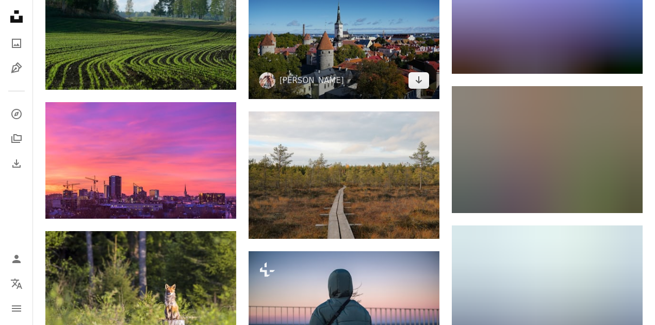
scroll to position [1890, 0]
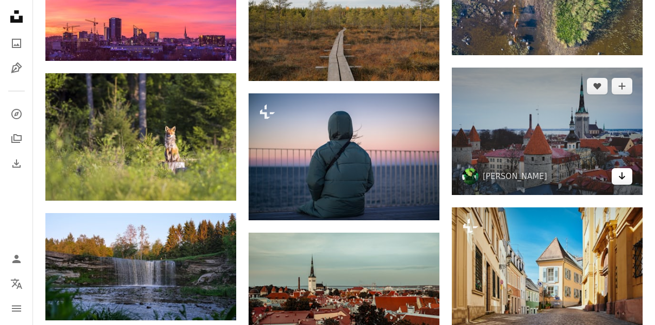
click at [619, 179] on icon "Arrow pointing down" at bounding box center [622, 176] width 8 height 12
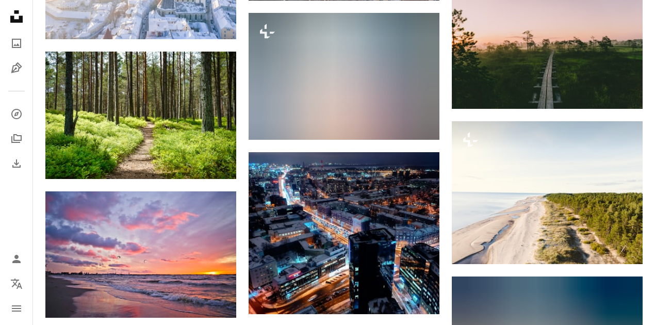
scroll to position [1065, 0]
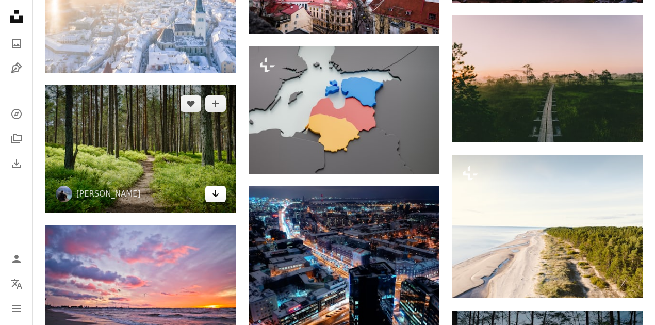
click at [218, 193] on icon "Arrow pointing down" at bounding box center [215, 193] width 8 height 12
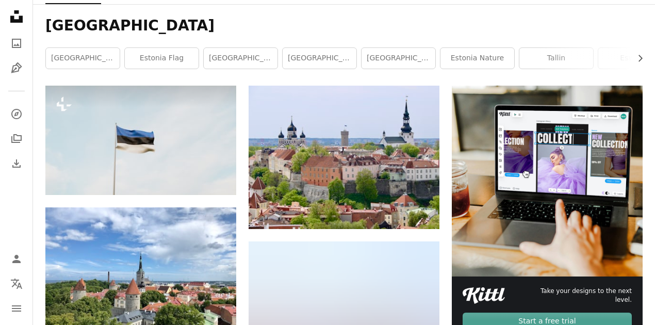
scroll to position [0, 0]
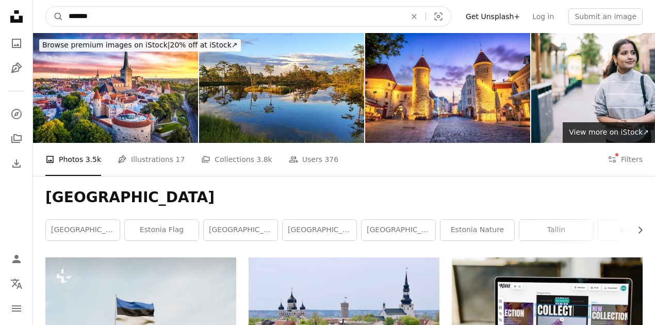
click at [113, 12] on input "*******" at bounding box center [232, 17] width 339 height 20
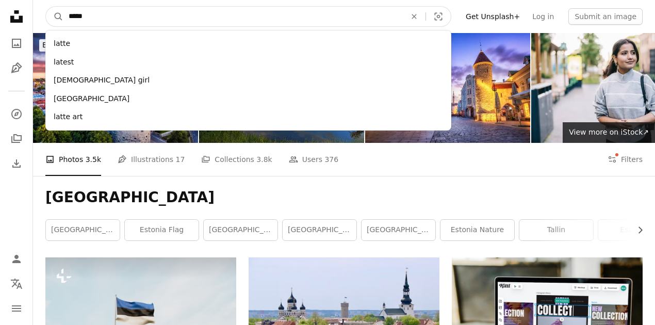
type input "******"
click button "A magnifying glass" at bounding box center [55, 17] width 18 height 20
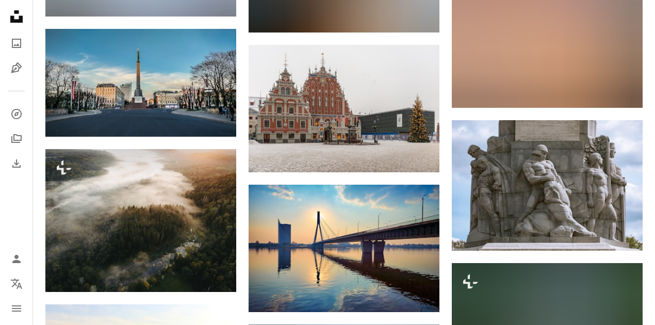
scroll to position [962, 0]
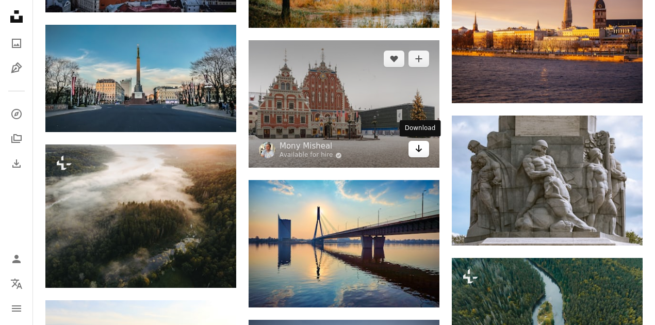
click at [417, 148] on icon "Download" at bounding box center [418, 148] width 7 height 7
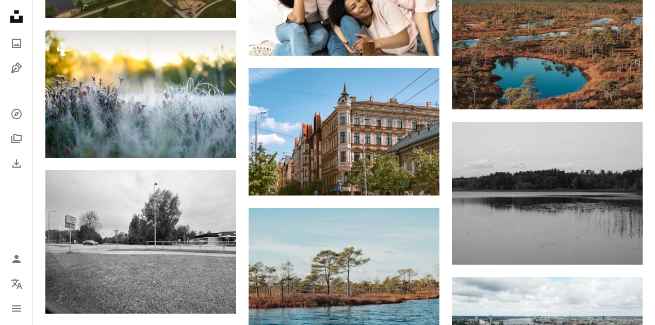
scroll to position [5258, 0]
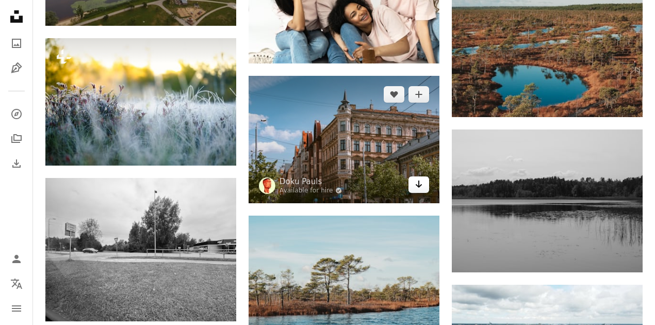
click at [423, 183] on link "Arrow pointing down" at bounding box center [418, 184] width 21 height 16
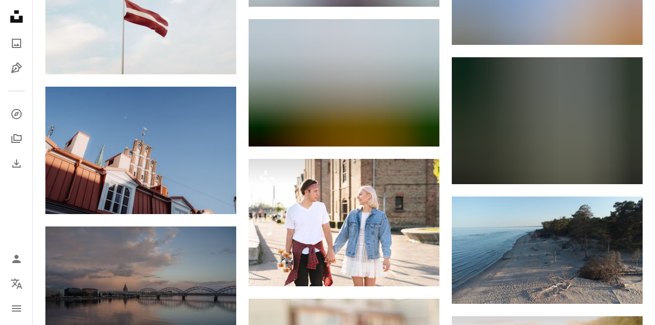
scroll to position [3954, 0]
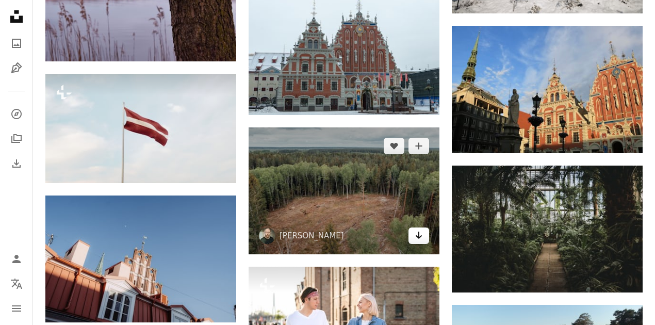
click at [420, 235] on icon "Arrow pointing down" at bounding box center [418, 235] width 8 height 12
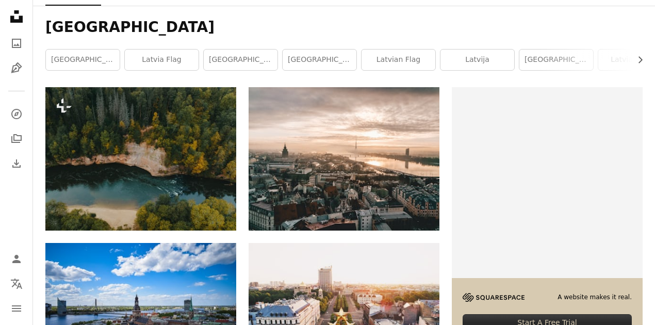
scroll to position [0, 0]
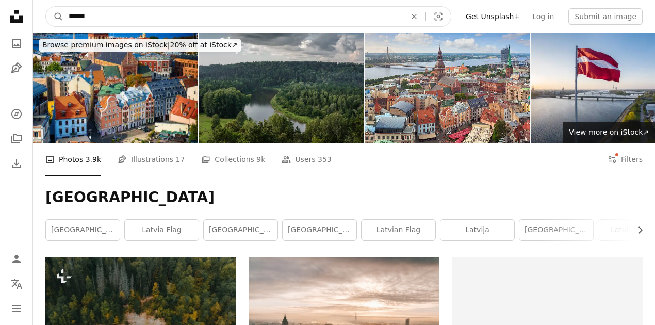
click at [242, 15] on input "******" at bounding box center [232, 17] width 339 height 20
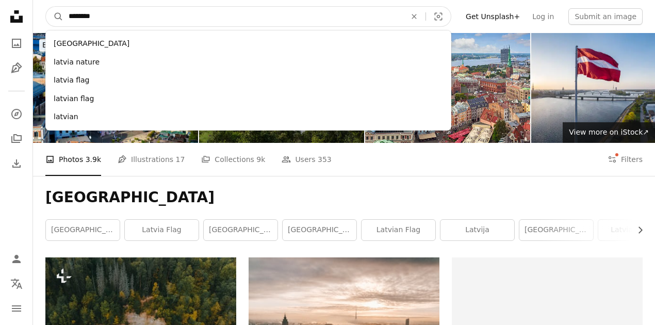
type input "*********"
click button "A magnifying glass" at bounding box center [55, 17] width 18 height 20
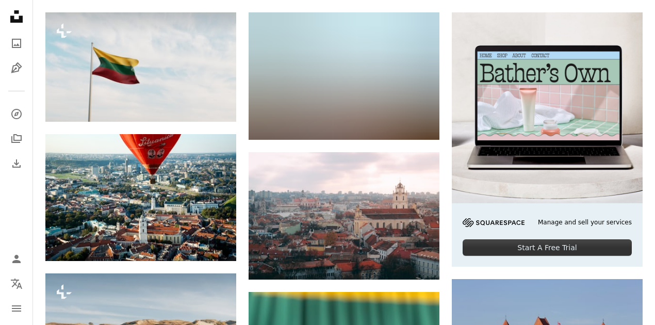
scroll to position [275, 0]
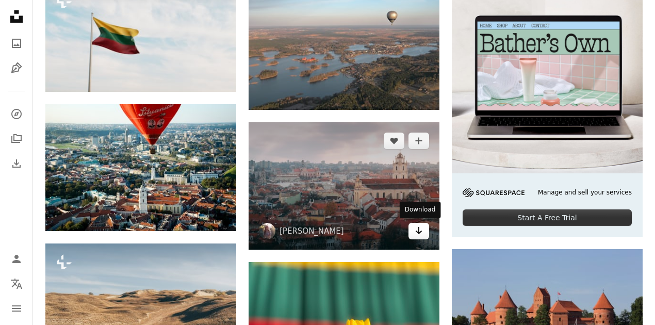
click at [418, 231] on icon "Download" at bounding box center [418, 230] width 7 height 7
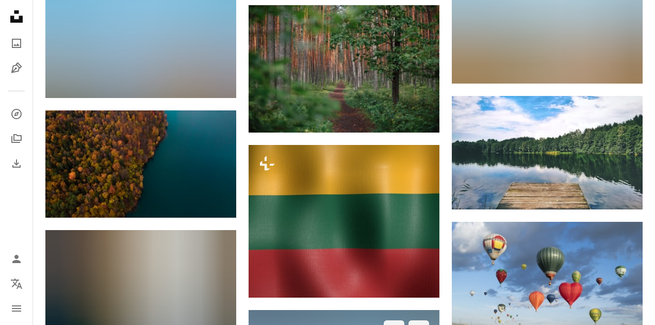
scroll to position [481, 0]
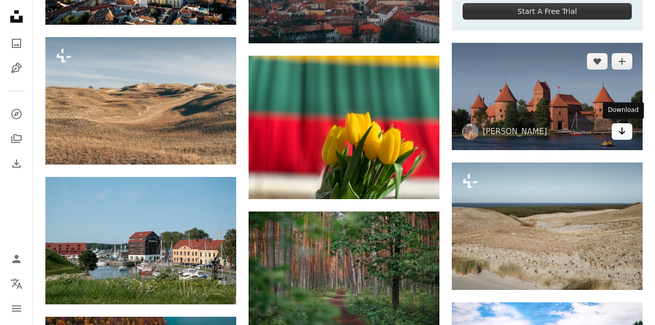
click at [621, 134] on icon "Arrow pointing down" at bounding box center [622, 131] width 8 height 12
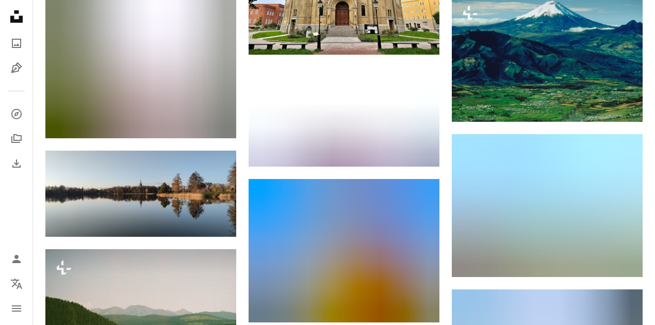
scroll to position [3161, 0]
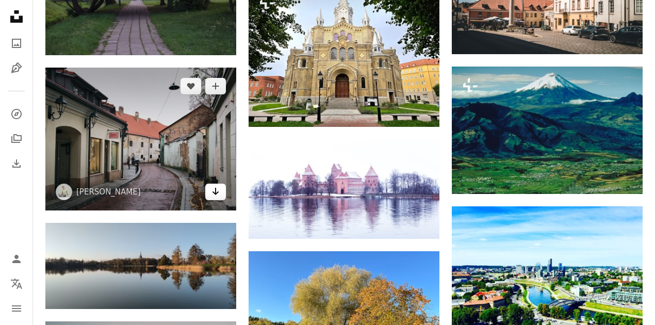
click at [217, 190] on icon "Arrow pointing down" at bounding box center [215, 191] width 8 height 12
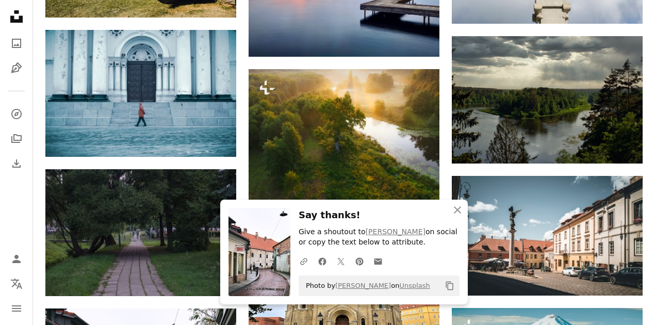
scroll to position [0, 0]
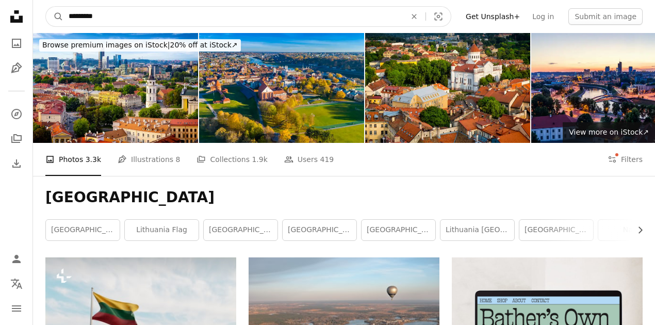
click at [225, 25] on input "*********" at bounding box center [232, 17] width 339 height 20
click at [224, 25] on input "*********" at bounding box center [232, 17] width 339 height 20
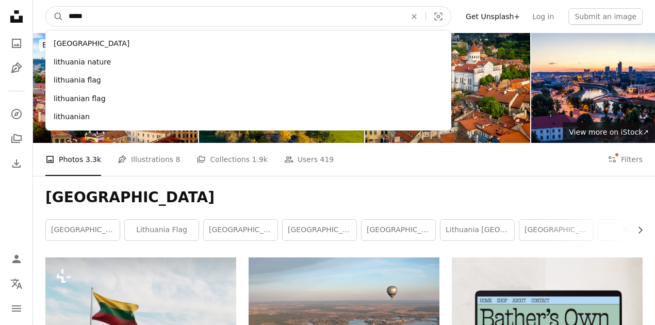
type input "******"
click button "A magnifying glass" at bounding box center [55, 17] width 18 height 20
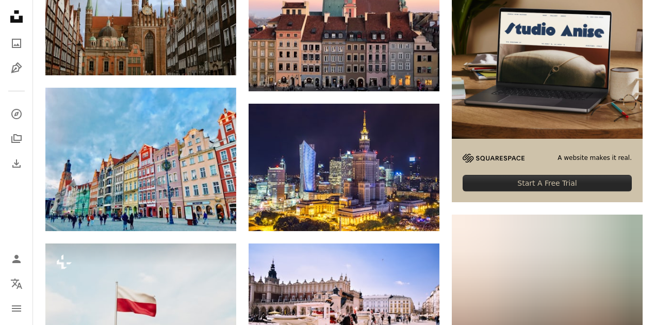
scroll to position [172, 0]
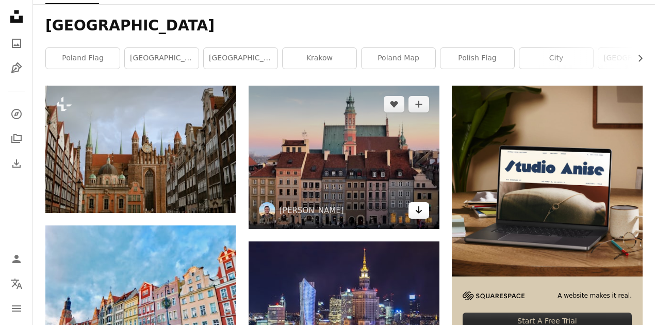
click at [422, 209] on icon "Arrow pointing down" at bounding box center [418, 210] width 8 height 12
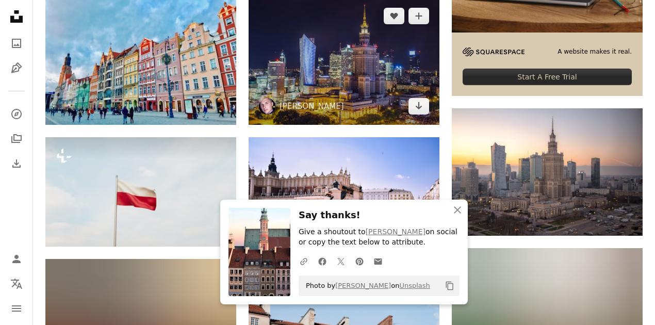
scroll to position [378, 0]
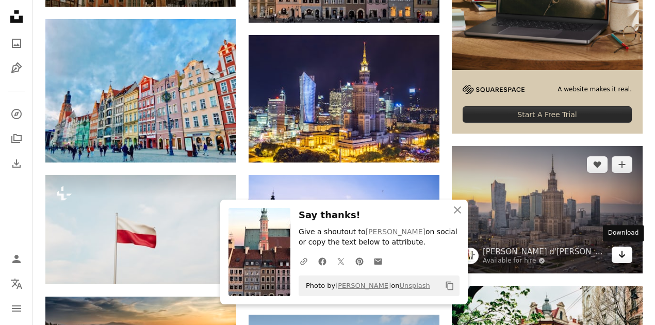
click at [623, 255] on icon "Download" at bounding box center [622, 254] width 7 height 7
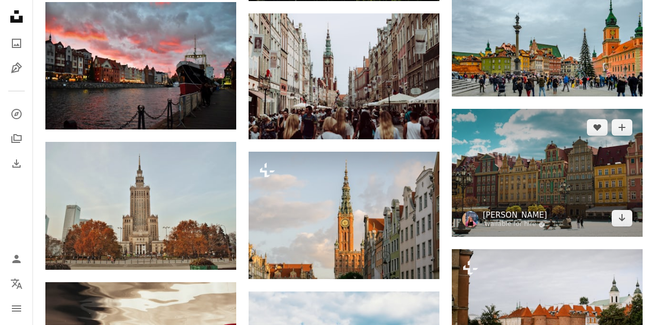
scroll to position [1787, 0]
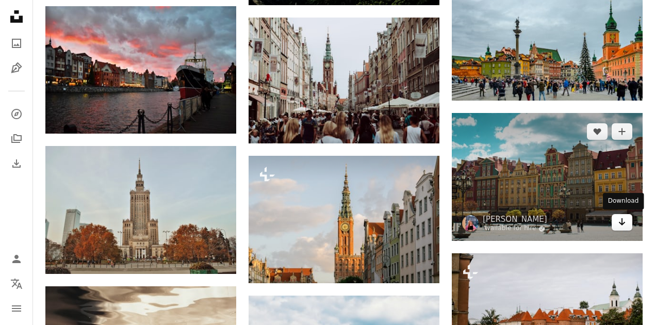
click at [623, 220] on icon "Arrow pointing down" at bounding box center [622, 221] width 8 height 12
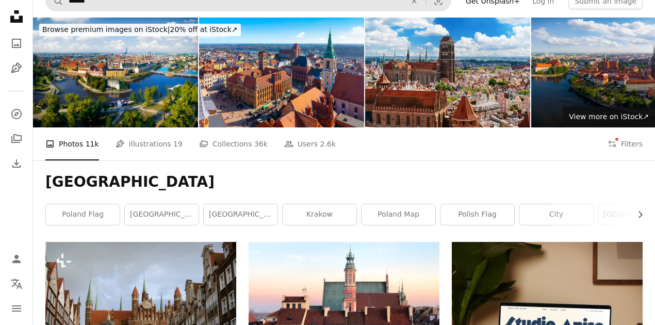
scroll to position [0, 0]
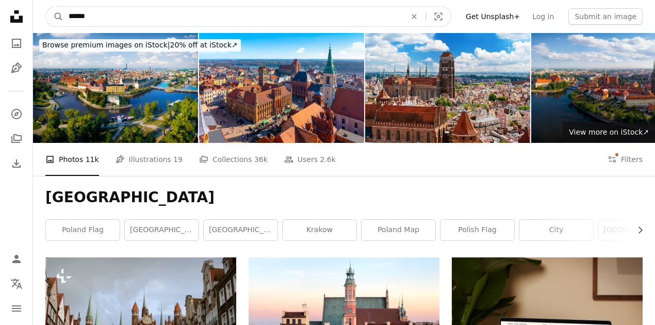
click at [165, 18] on input "******" at bounding box center [232, 17] width 339 height 20
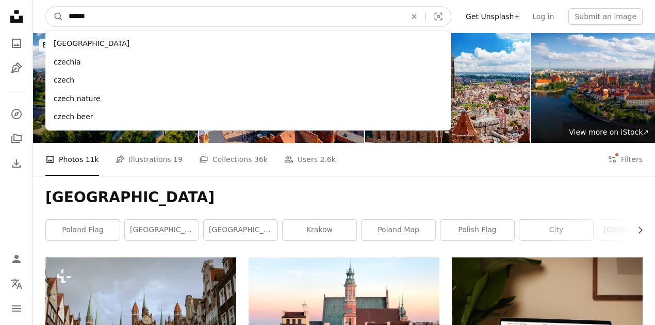
type input "*******"
click button "A magnifying glass" at bounding box center [55, 17] width 18 height 20
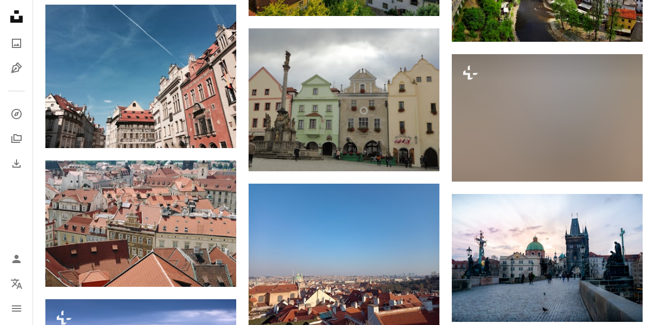
scroll to position [859, 0]
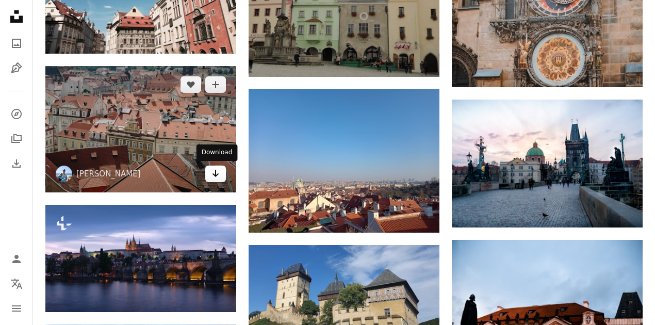
click at [216, 173] on icon "Arrow pointing down" at bounding box center [215, 173] width 8 height 12
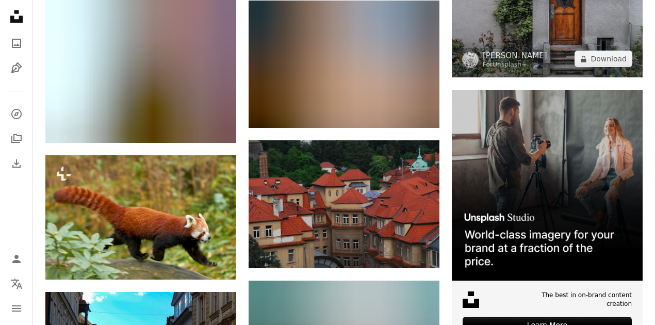
scroll to position [2337, 0]
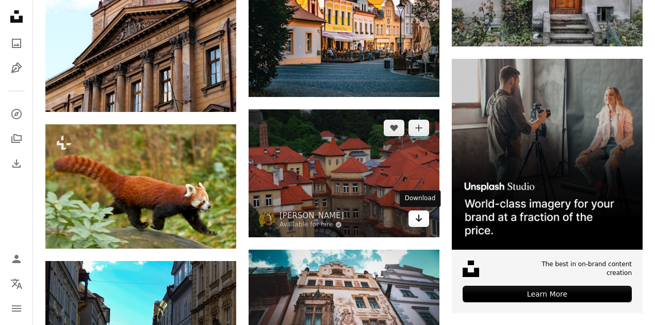
click at [419, 220] on icon "Download" at bounding box center [418, 217] width 7 height 7
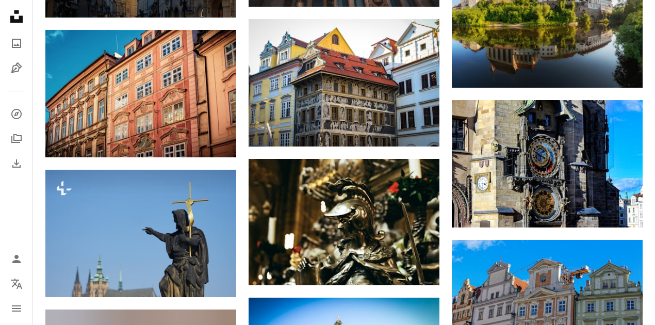
scroll to position [0, 0]
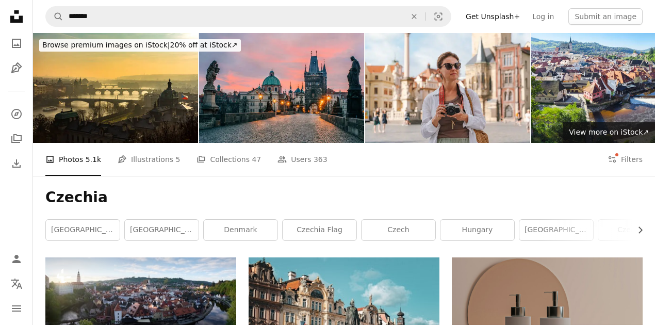
click at [177, 229] on link "[GEOGRAPHIC_DATA]" at bounding box center [162, 230] width 74 height 21
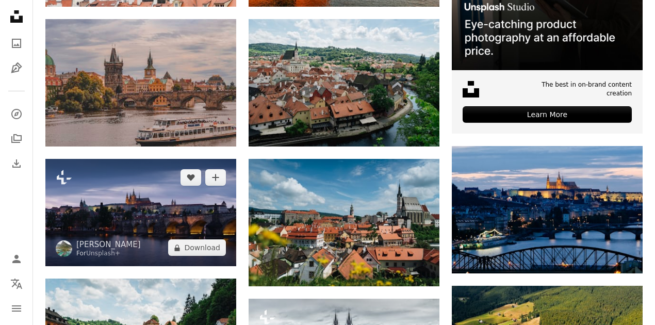
scroll to position [446, 0]
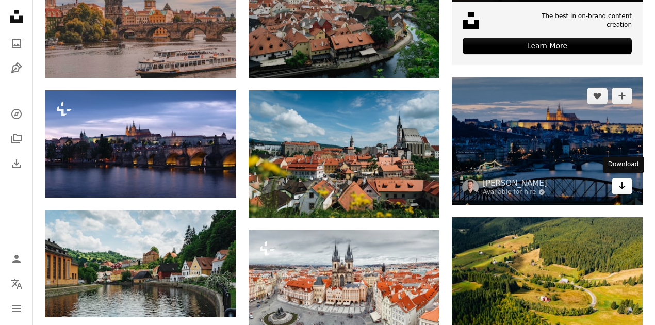
click at [626, 189] on link "Arrow pointing down" at bounding box center [621, 186] width 21 height 16
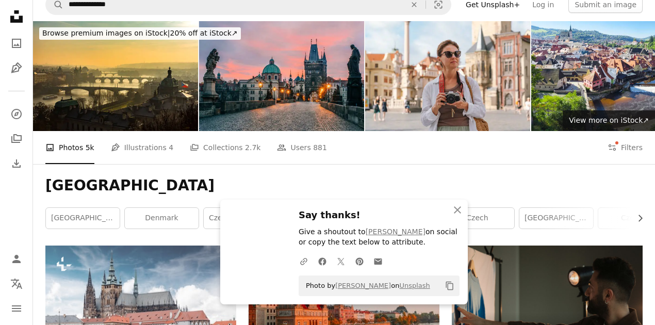
scroll to position [0, 0]
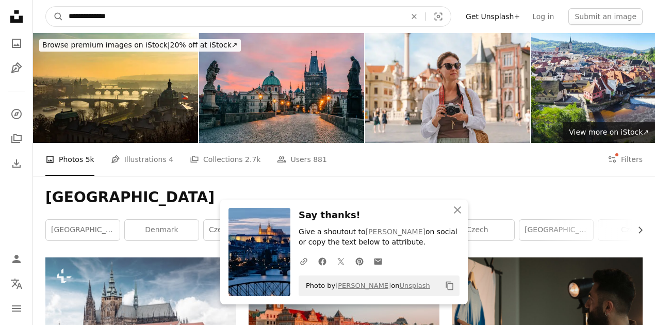
click at [192, 21] on input "**********" at bounding box center [232, 17] width 339 height 20
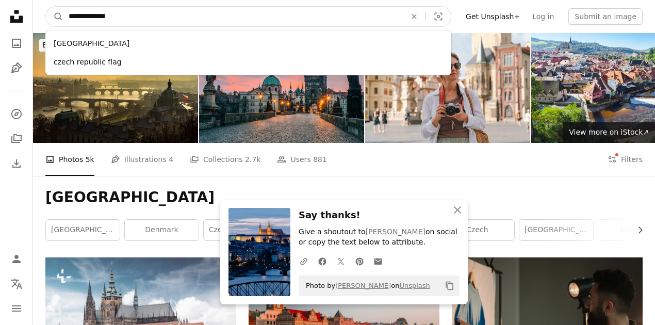
click at [192, 21] on input "**********" at bounding box center [232, 17] width 339 height 20
type input "********"
click button "A magnifying glass" at bounding box center [55, 17] width 18 height 20
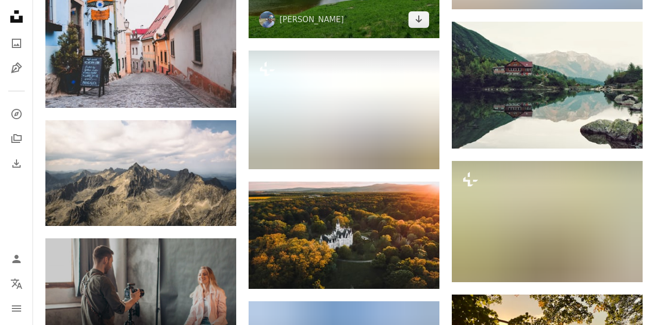
scroll to position [1168, 0]
